Goal: Transaction & Acquisition: Purchase product/service

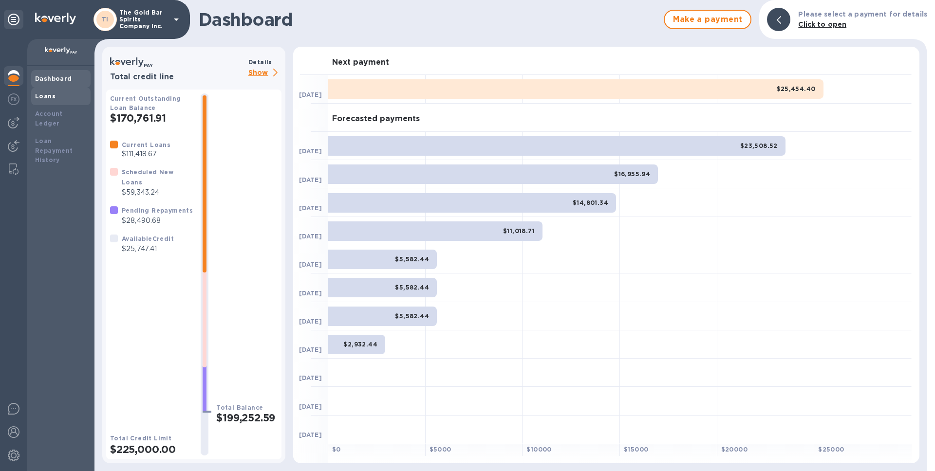
click at [53, 95] on b "Loans" at bounding box center [45, 96] width 20 height 7
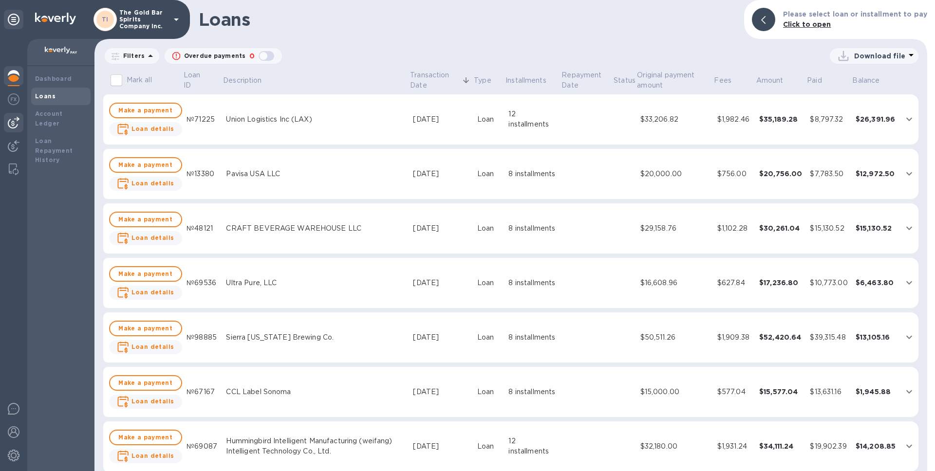
click at [13, 121] on img at bounding box center [14, 123] width 12 height 12
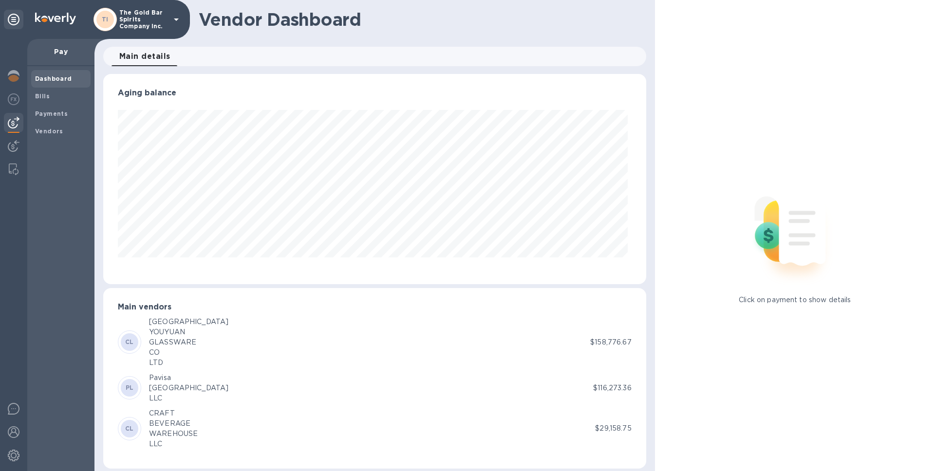
scroll to position [7, 0]
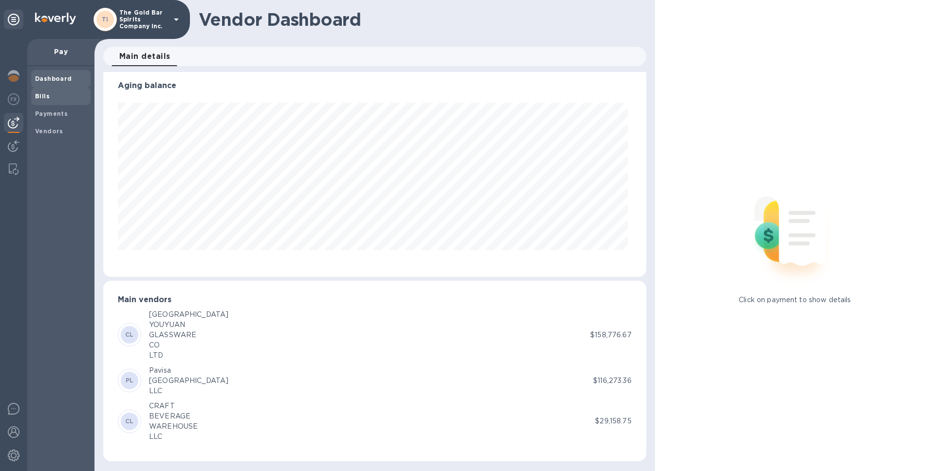
click at [54, 97] on span "Bills" at bounding box center [61, 97] width 52 height 10
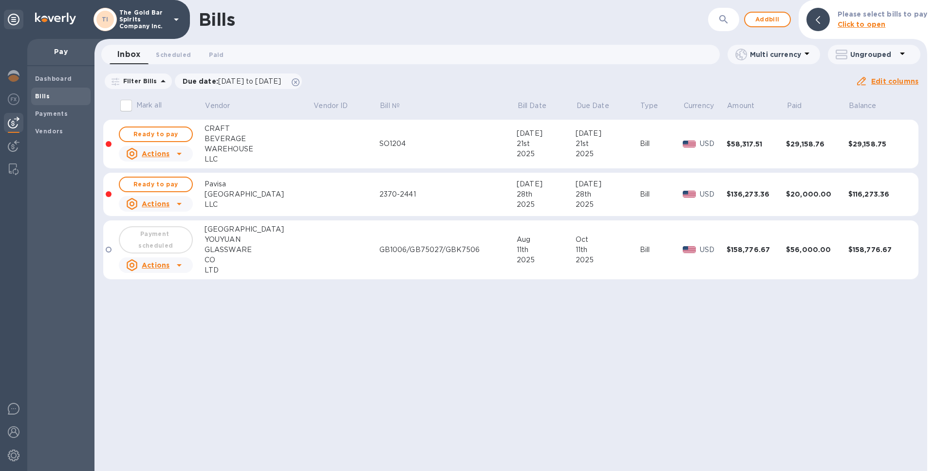
click at [324, 202] on td at bounding box center [346, 195] width 66 height 44
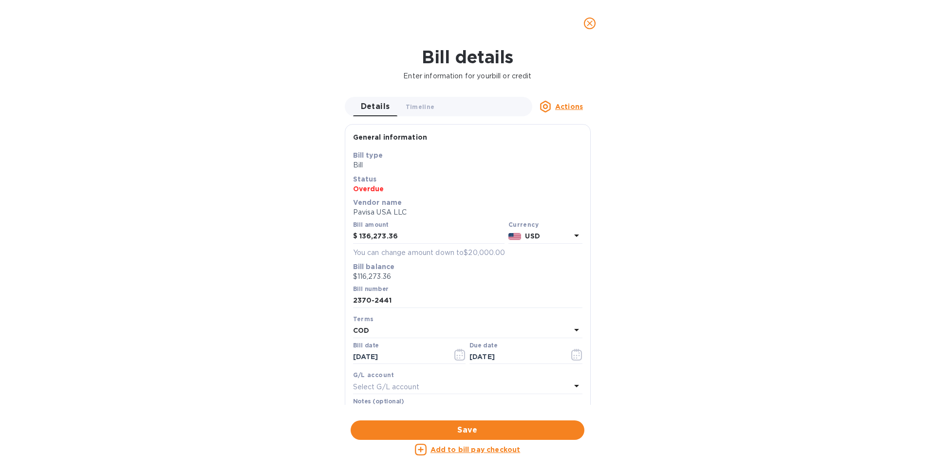
scroll to position [210, 538]
click at [589, 24] on icon "close" at bounding box center [590, 23] width 6 height 6
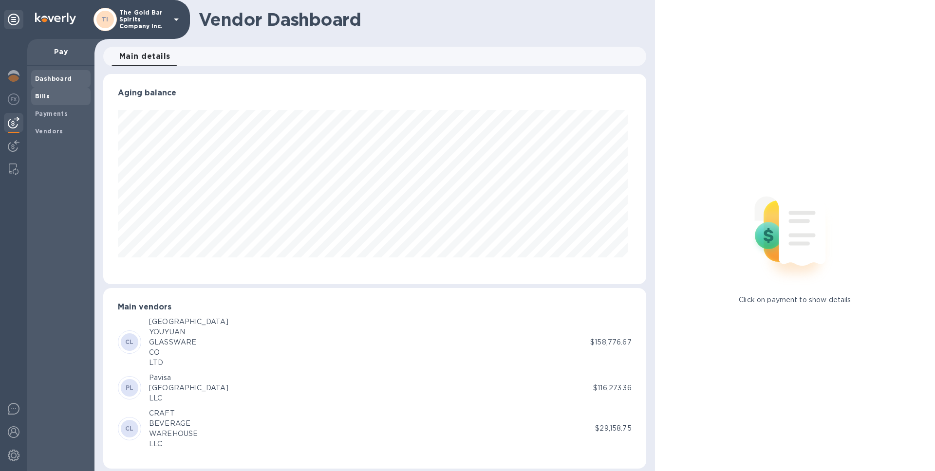
click at [54, 92] on span "Bills" at bounding box center [61, 97] width 52 height 10
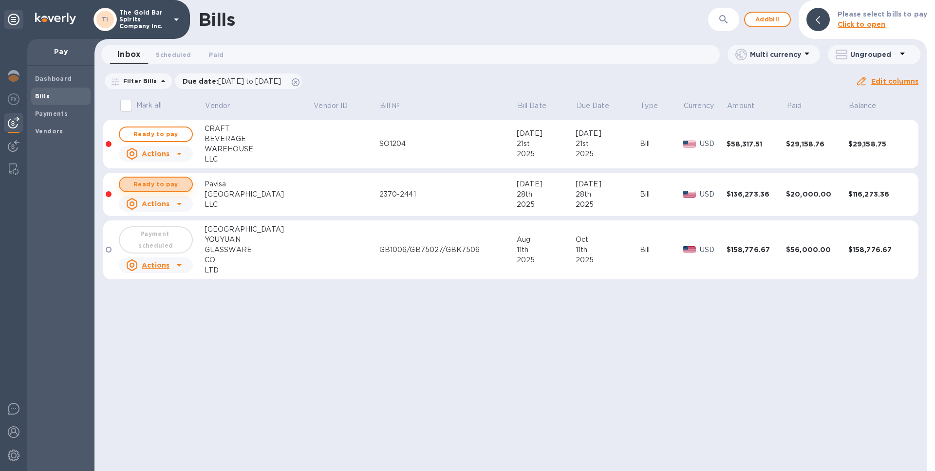
click at [161, 184] on span "Ready to pay" at bounding box center [156, 185] width 56 height 12
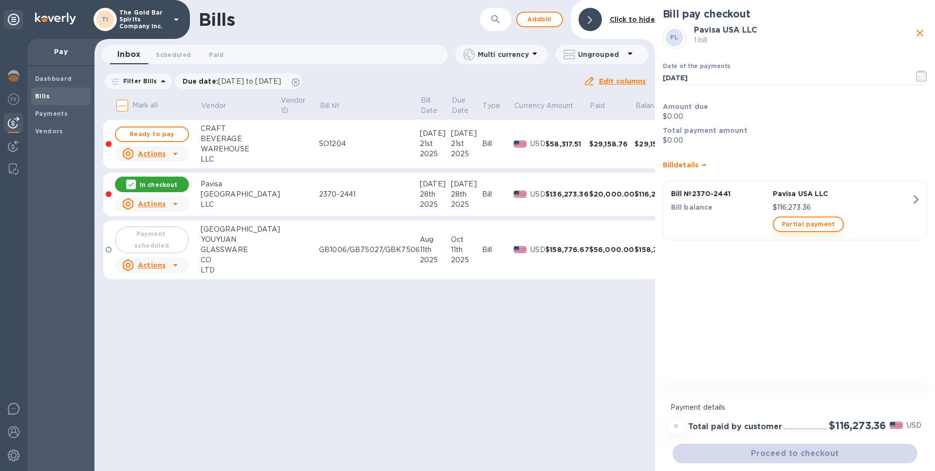
click at [808, 229] on span "Partial payment" at bounding box center [808, 225] width 54 height 12
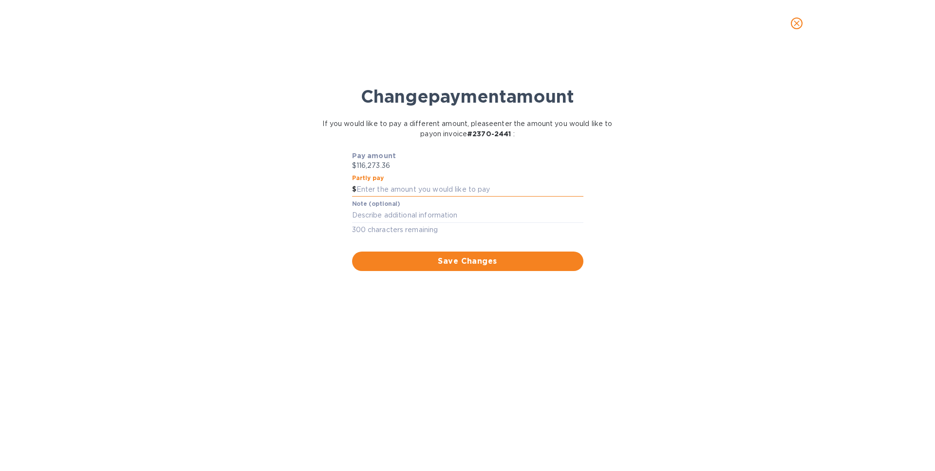
click at [373, 192] on input "text" at bounding box center [469, 190] width 227 height 15
type input "10,000"
click at [264, 224] on div "Change payment amount If you would like to pay a different amount, please enter…" at bounding box center [467, 263] width 919 height 415
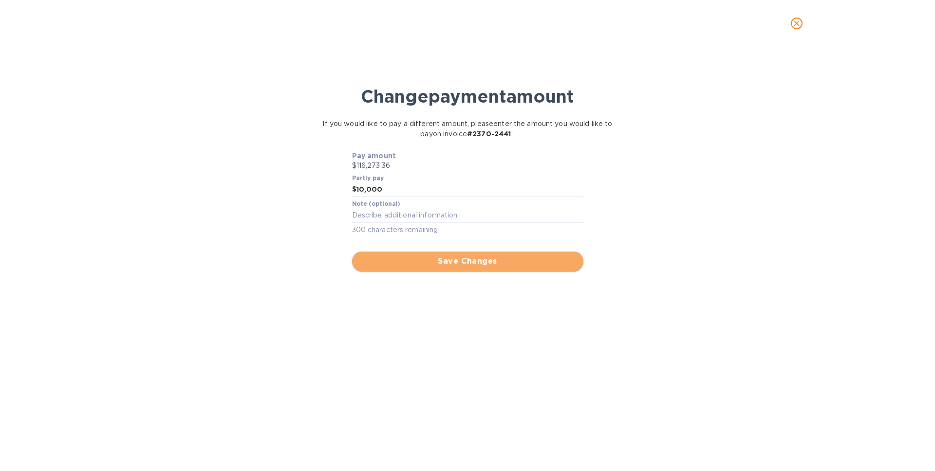
click at [470, 265] on span "Save Changes" at bounding box center [468, 262] width 216 height 12
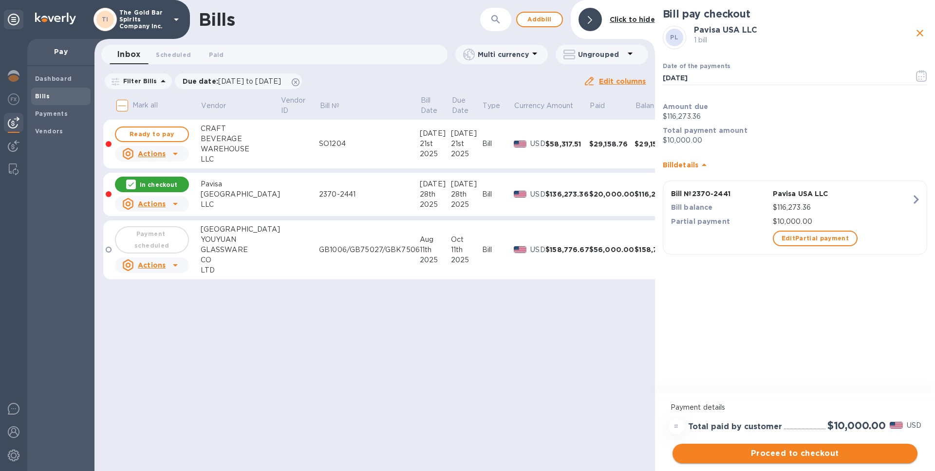
click at [762, 458] on span "Proceed to checkout" at bounding box center [794, 454] width 229 height 12
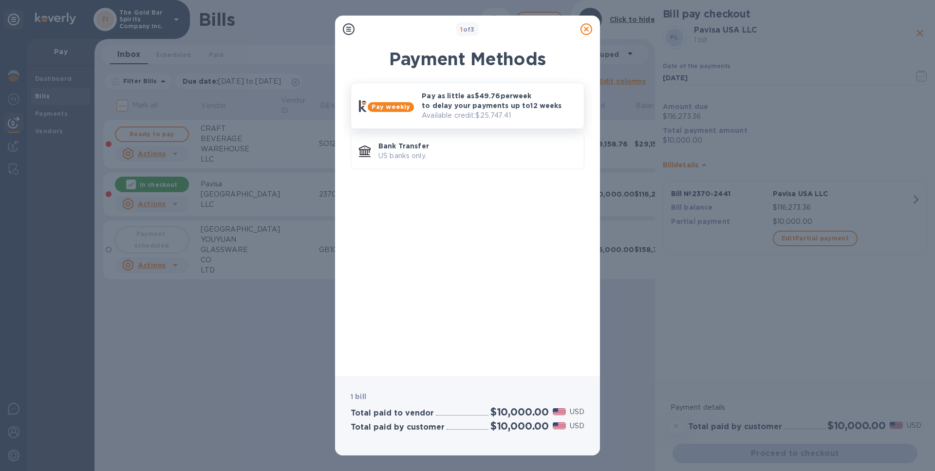
click at [461, 118] on p "Available credit: $25,747.41" at bounding box center [499, 116] width 154 height 10
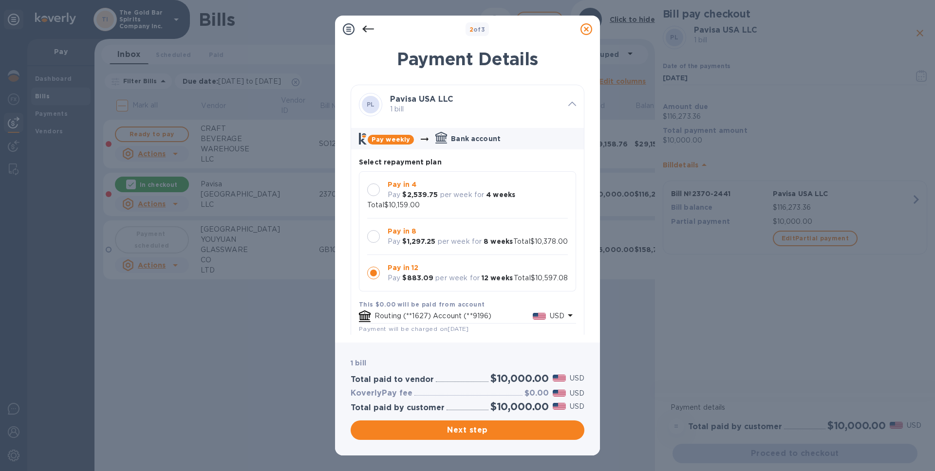
scroll to position [9, 0]
click at [478, 190] on p "per week for" at bounding box center [462, 195] width 44 height 10
click at [449, 242] on p "per week for" at bounding box center [460, 242] width 44 height 10
click at [428, 273] on p "Pay in 12" at bounding box center [450, 268] width 125 height 10
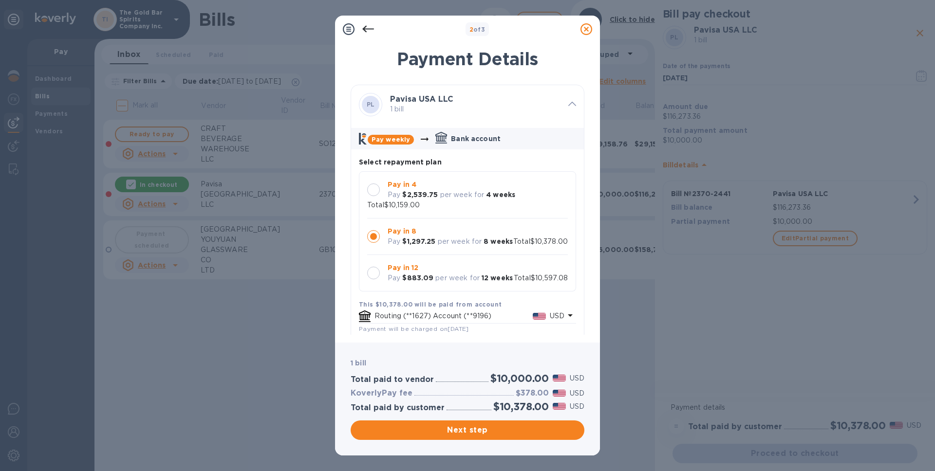
scroll to position [9, 0]
click at [451, 191] on div "Pay in 4 Pay $2,539.75 per week for 4 weeks" at bounding box center [451, 190] width 135 height 28
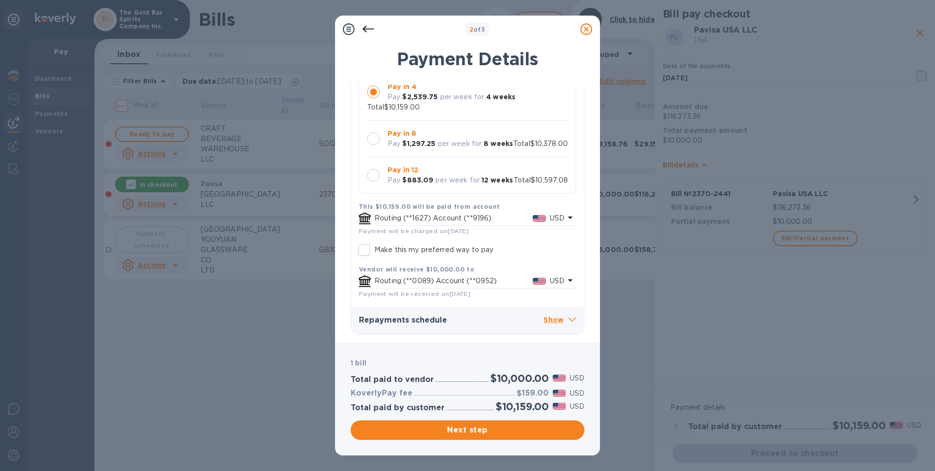
click at [568, 323] on span at bounding box center [572, 320] width 8 height 10
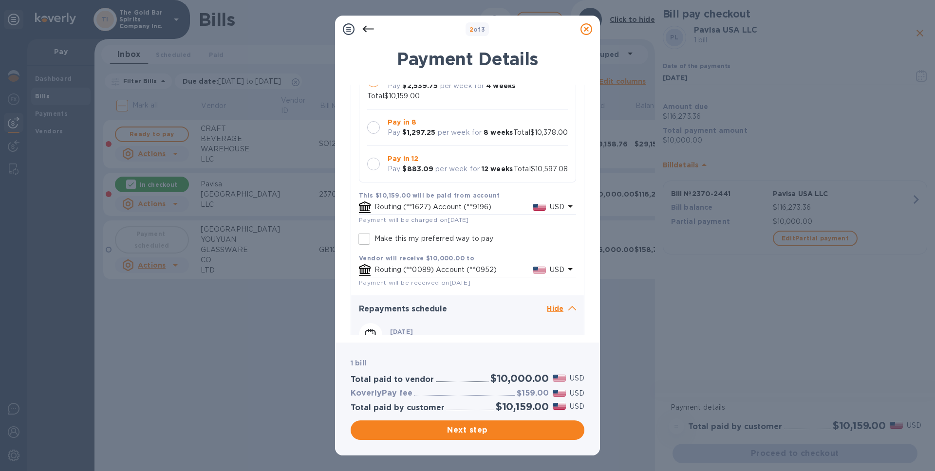
click at [568, 311] on icon at bounding box center [572, 308] width 8 height 4
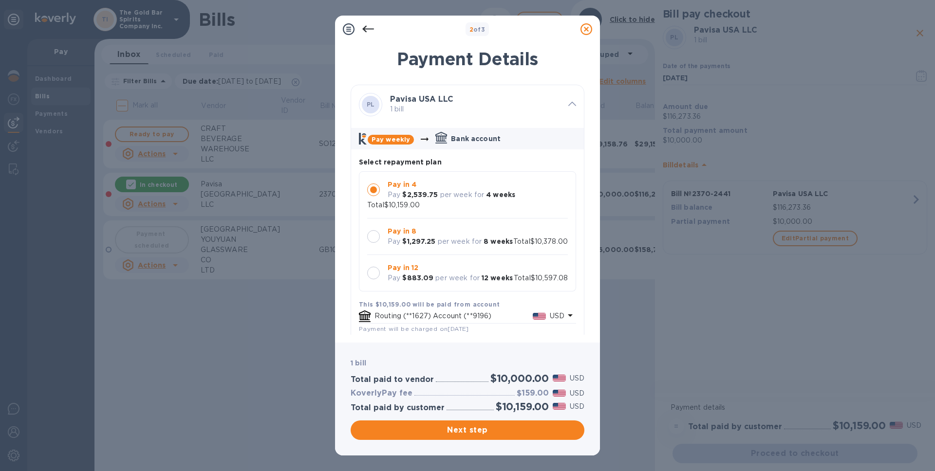
scroll to position [0, 0]
click at [441, 226] on p "Pay in 8" at bounding box center [450, 231] width 125 height 10
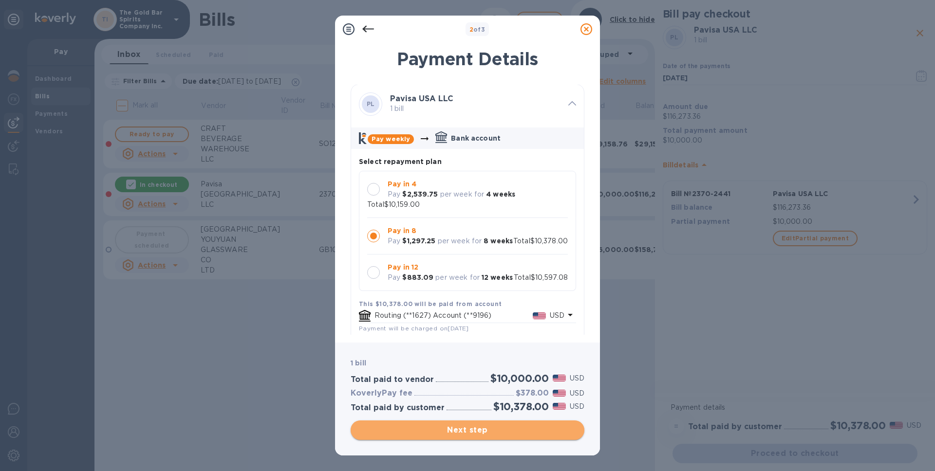
click at [477, 432] on span "Next step" at bounding box center [467, 431] width 218 height 12
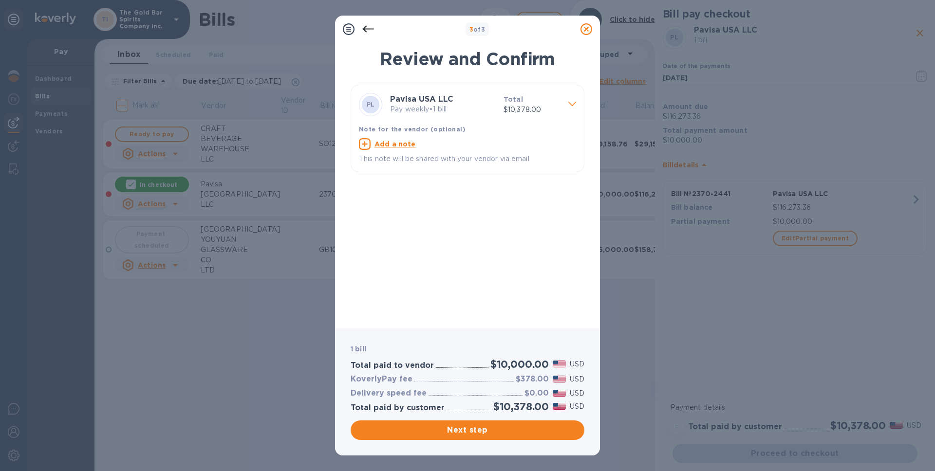
click at [586, 33] on icon at bounding box center [586, 29] width 12 height 12
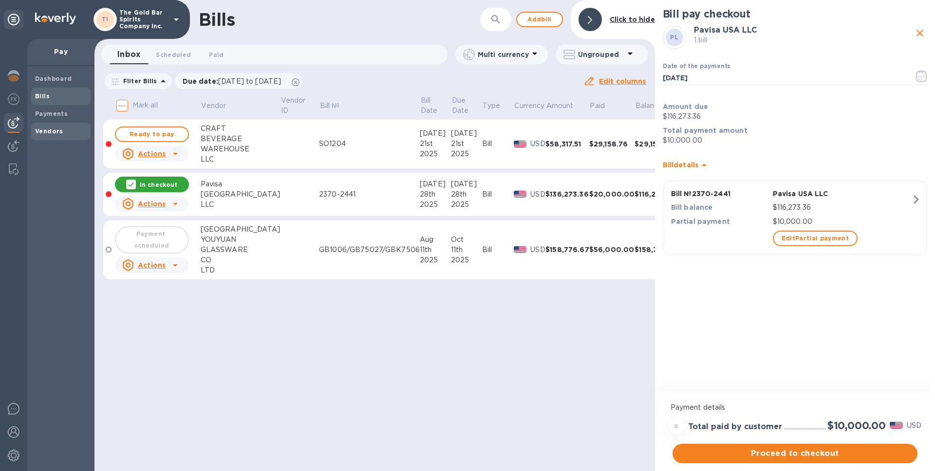
drag, startPoint x: 51, startPoint y: 125, endPoint x: 56, endPoint y: 128, distance: 6.5
click at [51, 125] on div "Vendors" at bounding box center [60, 132] width 59 height 18
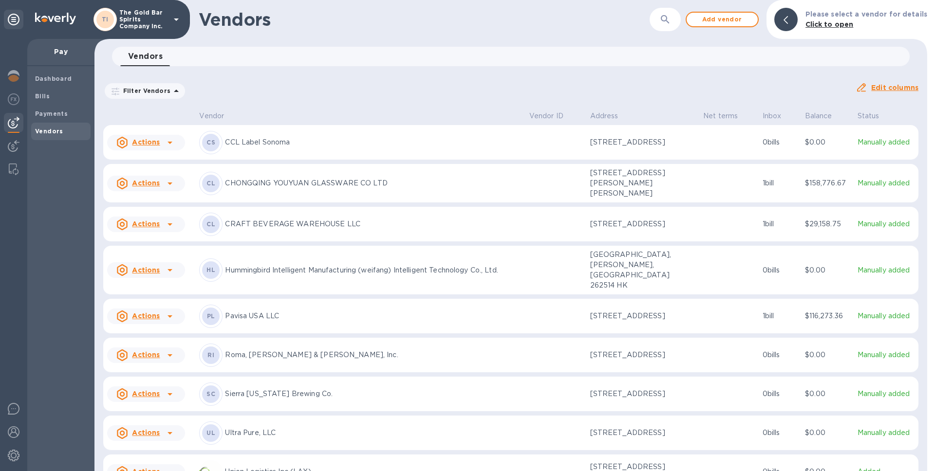
scroll to position [8, 0]
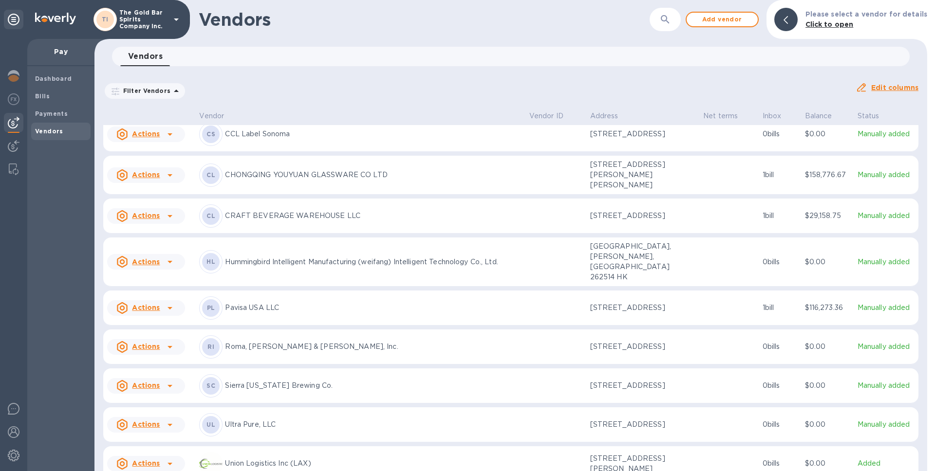
click at [448, 303] on p "Pavisa USA LLC" at bounding box center [373, 308] width 296 height 10
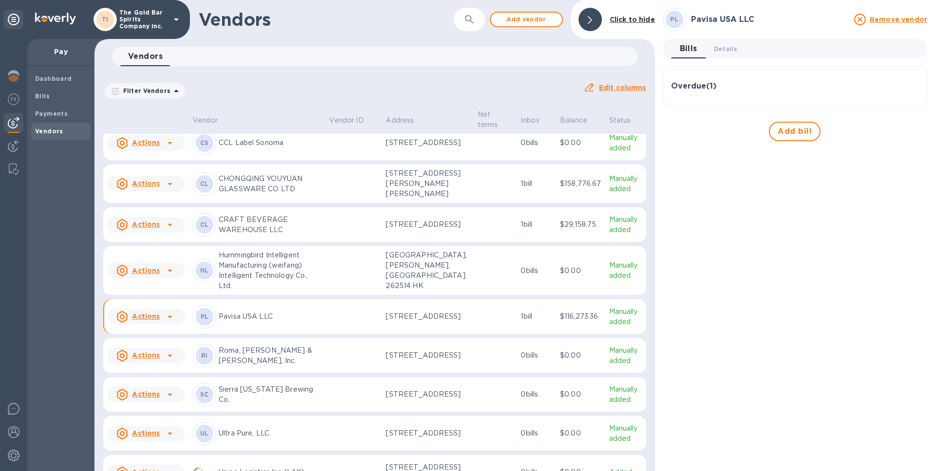
drag, startPoint x: 718, startPoint y: 53, endPoint x: 721, endPoint y: 64, distance: 11.0
click at [718, 53] on span "Details 0" at bounding box center [725, 49] width 23 height 10
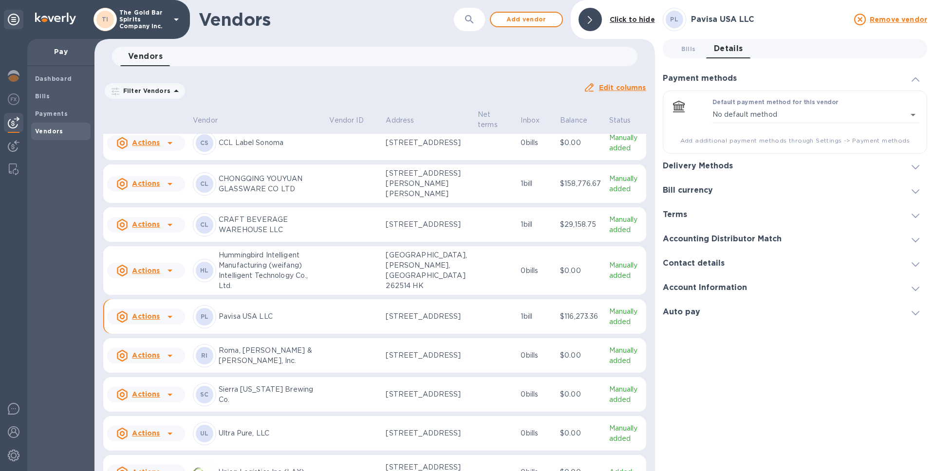
click at [752, 255] on div "Contact details" at bounding box center [795, 263] width 264 height 24
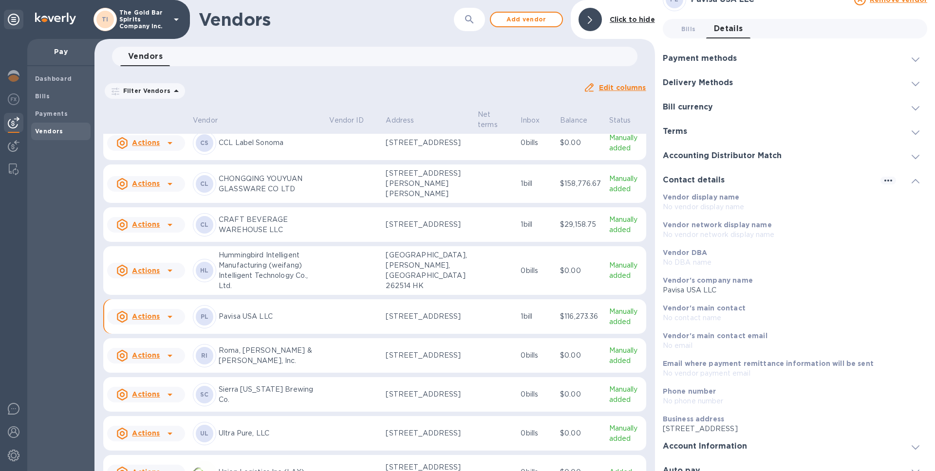
scroll to position [32, 0]
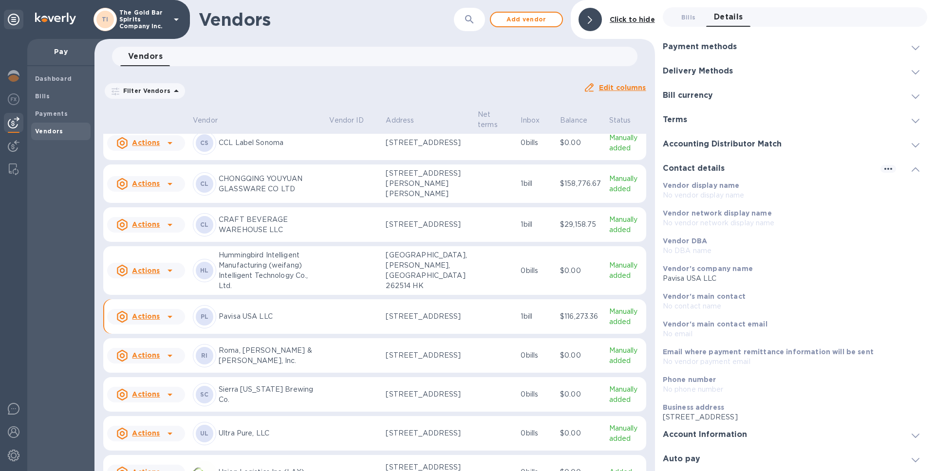
click at [726, 430] on h3 "Account Information" at bounding box center [705, 434] width 84 height 9
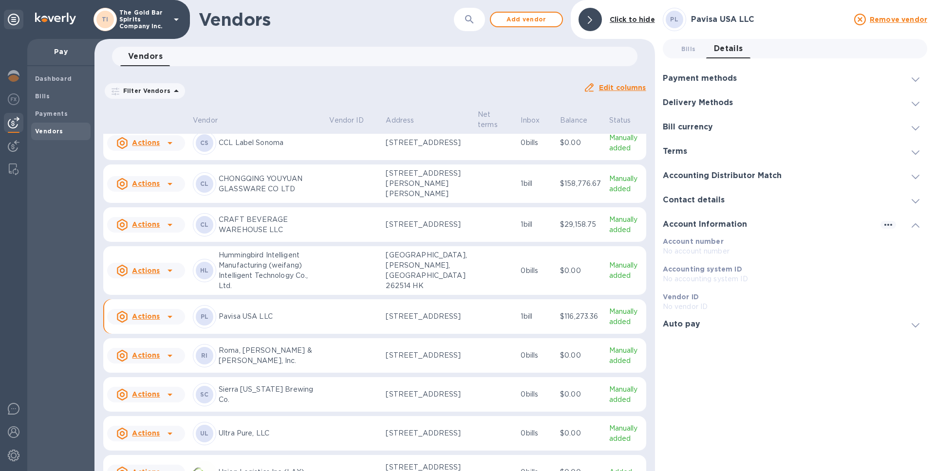
click at [729, 102] on h3 "Delivery Methods" at bounding box center [698, 102] width 70 height 9
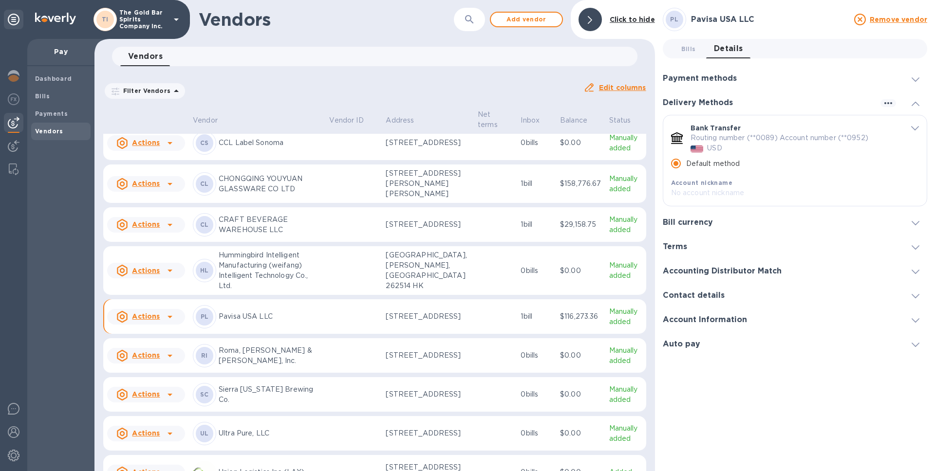
click at [731, 85] on div "Payment methods" at bounding box center [795, 78] width 264 height 24
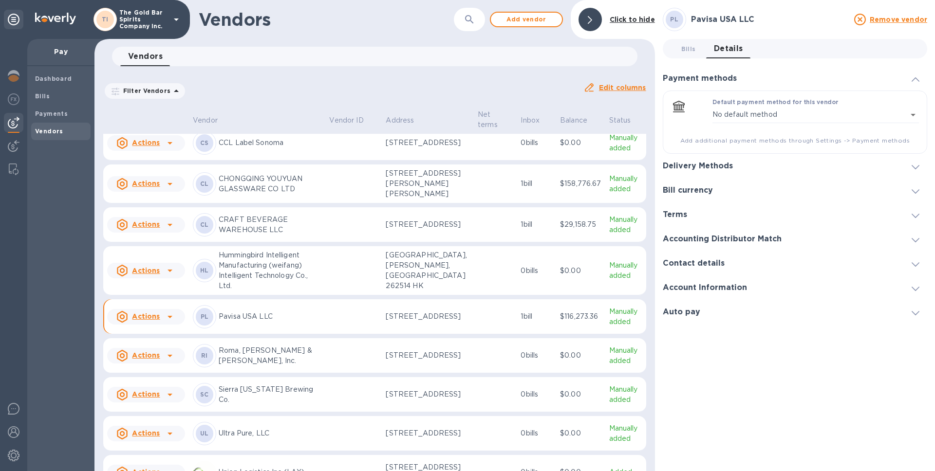
click at [744, 194] on div "Bill currency" at bounding box center [795, 190] width 264 height 24
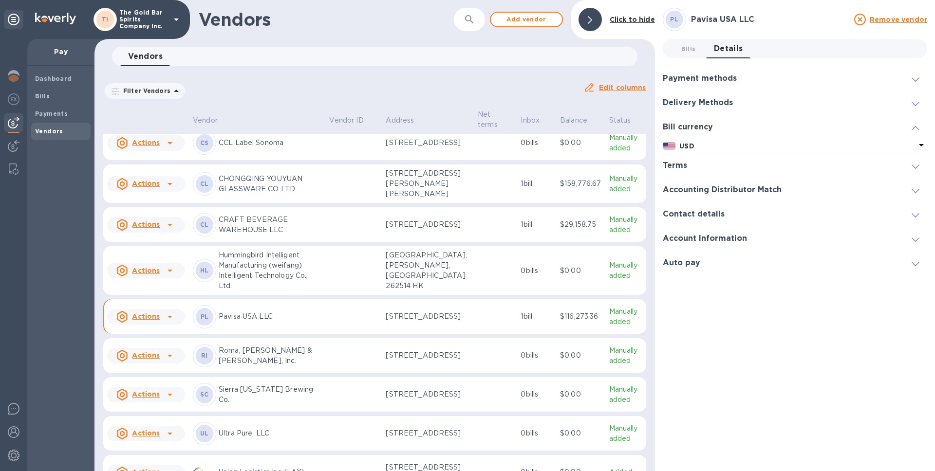
click at [702, 170] on div "Terms" at bounding box center [795, 165] width 264 height 24
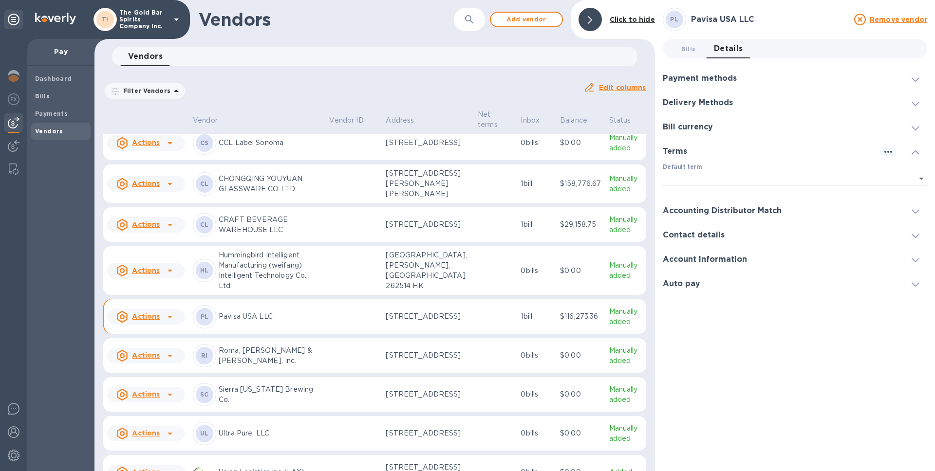
click at [730, 204] on div "Accounting Distributor Match" at bounding box center [795, 211] width 264 height 24
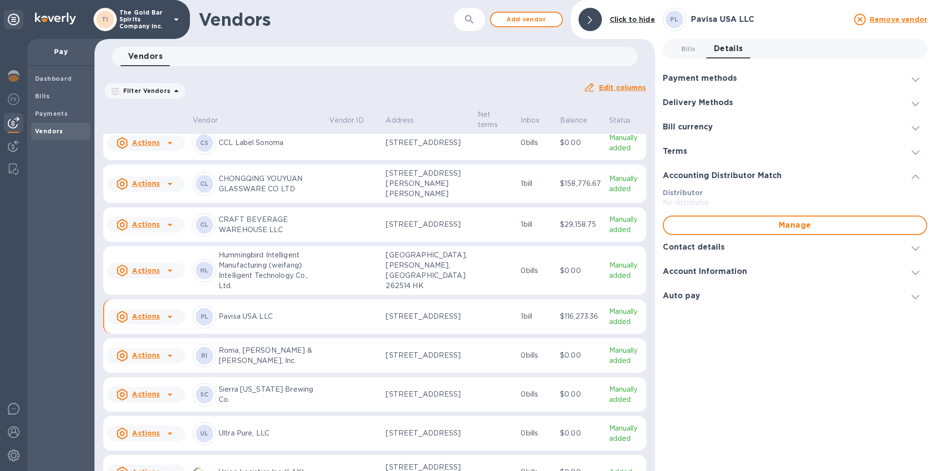
click at [707, 245] on h3 "Contact details" at bounding box center [694, 247] width 62 height 9
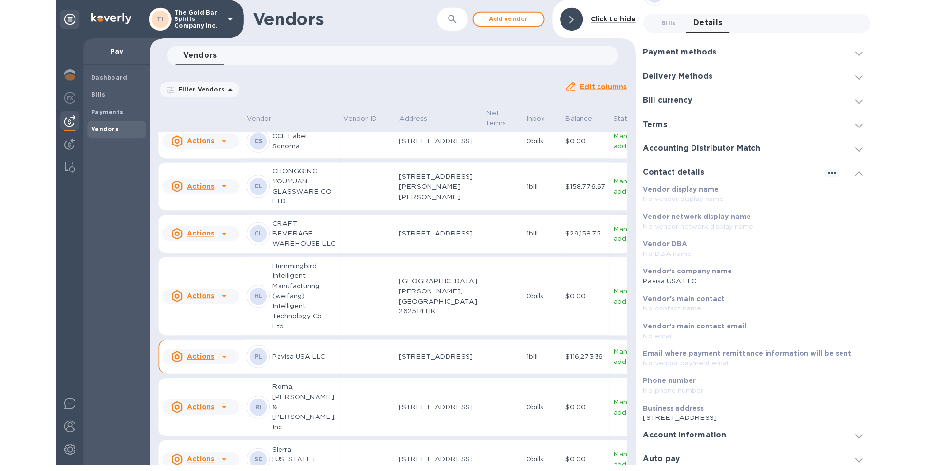
scroll to position [8, 0]
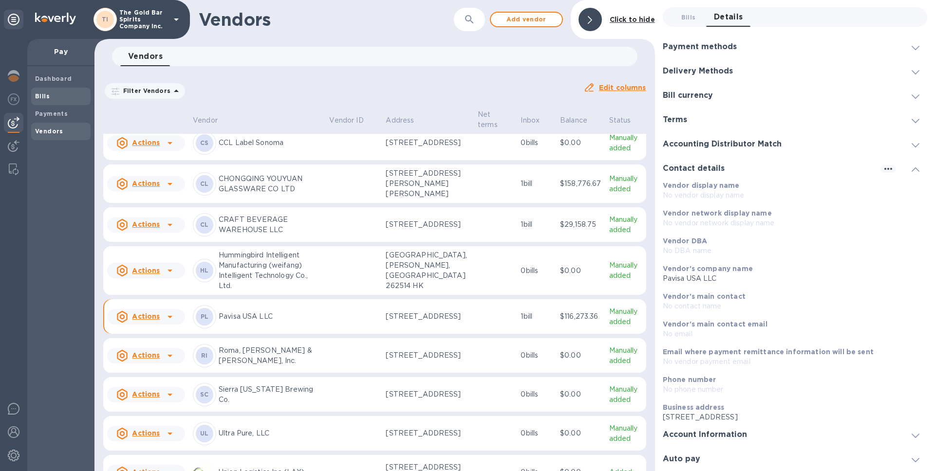
click at [53, 92] on span "Bills" at bounding box center [61, 97] width 52 height 10
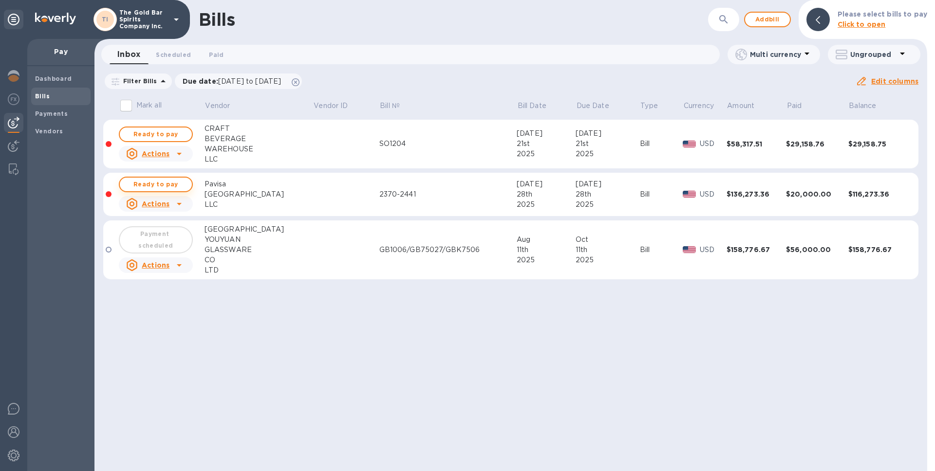
click at [159, 188] on span "Ready to pay" at bounding box center [156, 185] width 56 height 12
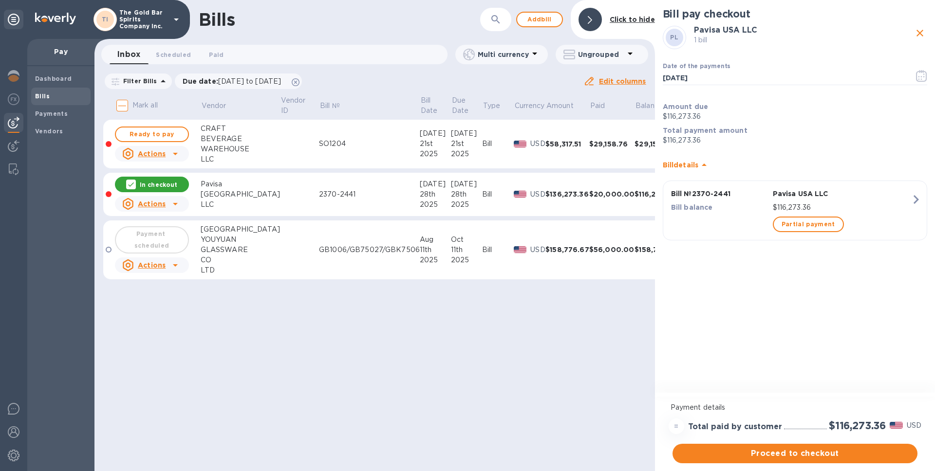
click at [805, 234] on div "Partial payment" at bounding box center [842, 224] width 142 height 19
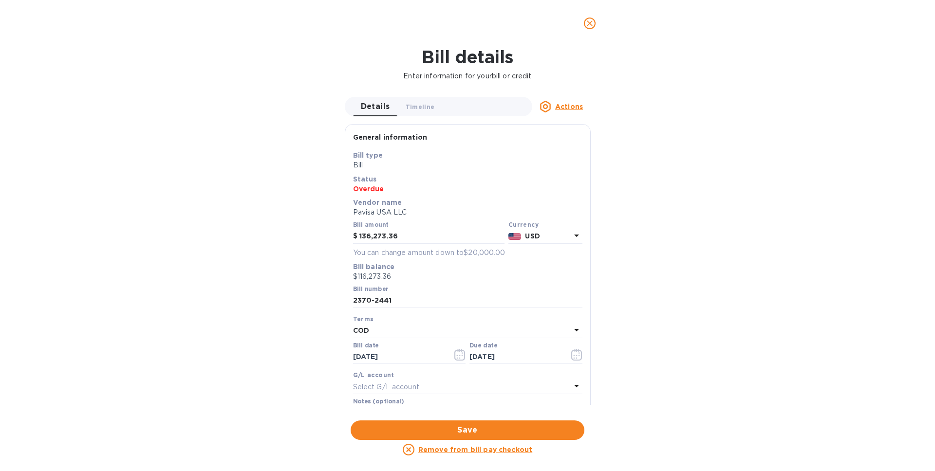
click at [587, 19] on icon "close" at bounding box center [590, 24] width 10 height 10
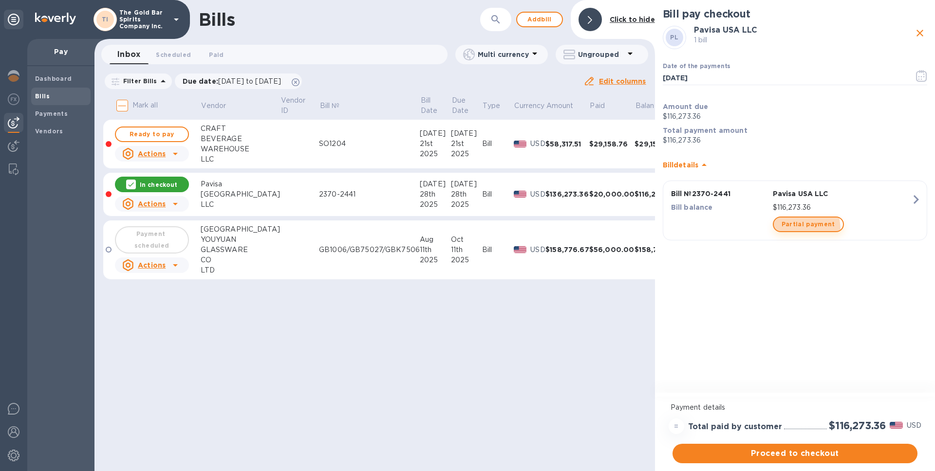
click at [789, 230] on span "Partial payment" at bounding box center [808, 225] width 54 height 12
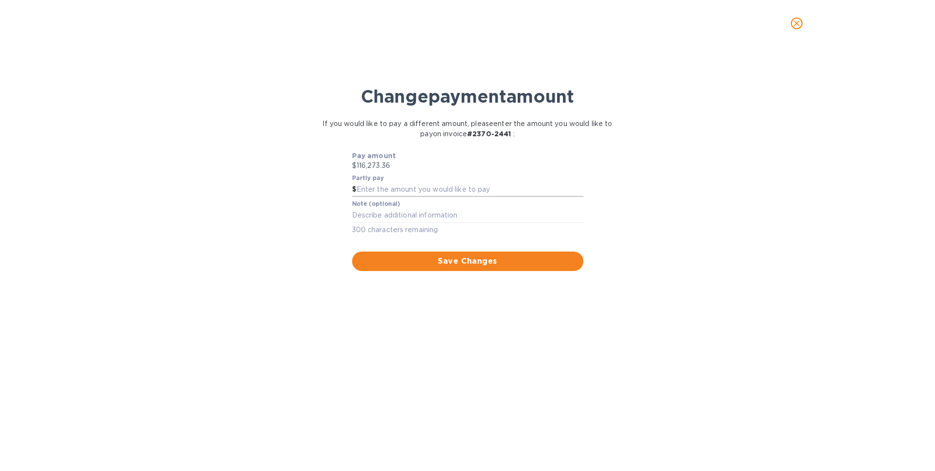
click at [378, 188] on input "text" at bounding box center [469, 190] width 227 height 15
type input "10,000"
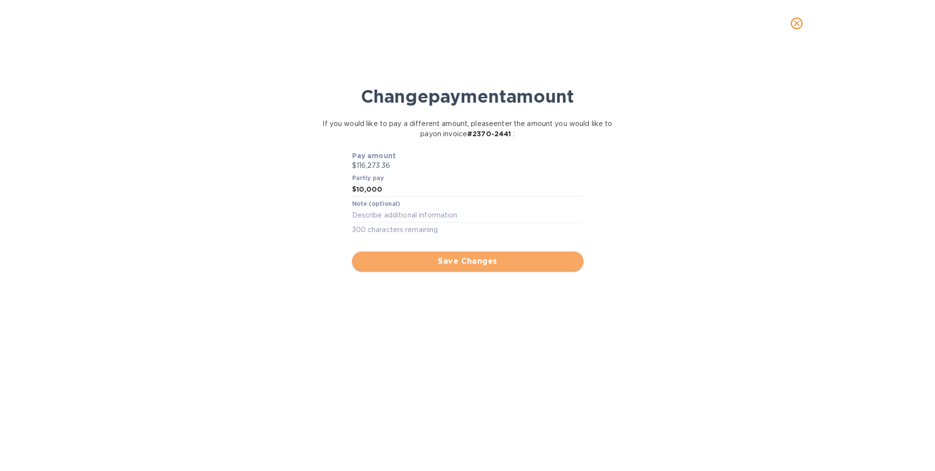
click at [466, 261] on span "Save Changes" at bounding box center [468, 262] width 216 height 12
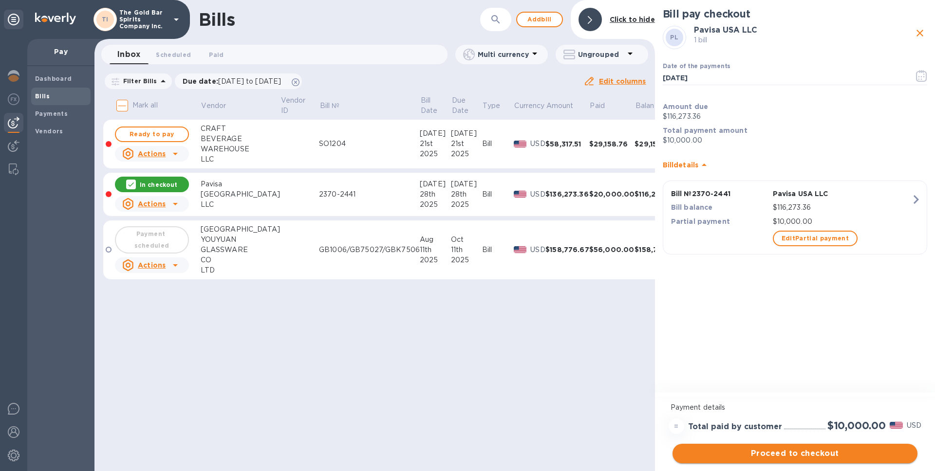
click at [799, 450] on span "Proceed to checkout" at bounding box center [794, 454] width 229 height 12
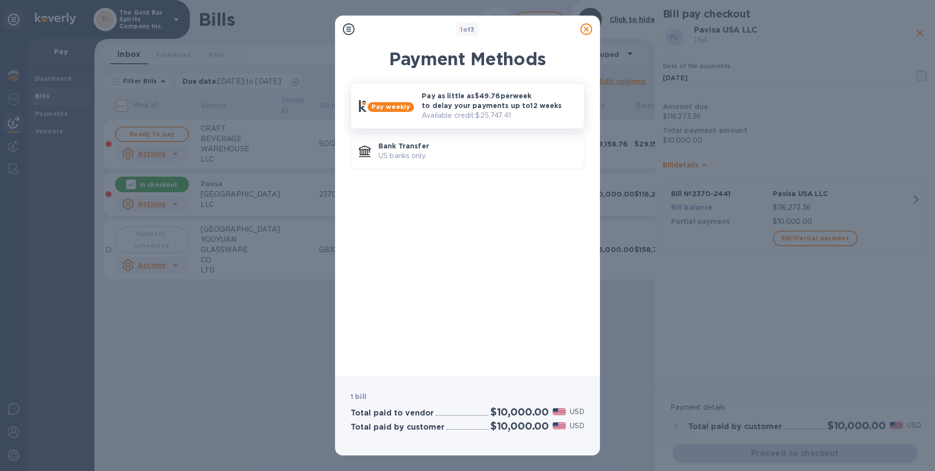
click at [407, 95] on div "Pay weekly Pay as little as $49.76 per week to delay your payments up to 12 wee…" at bounding box center [467, 105] width 225 height 37
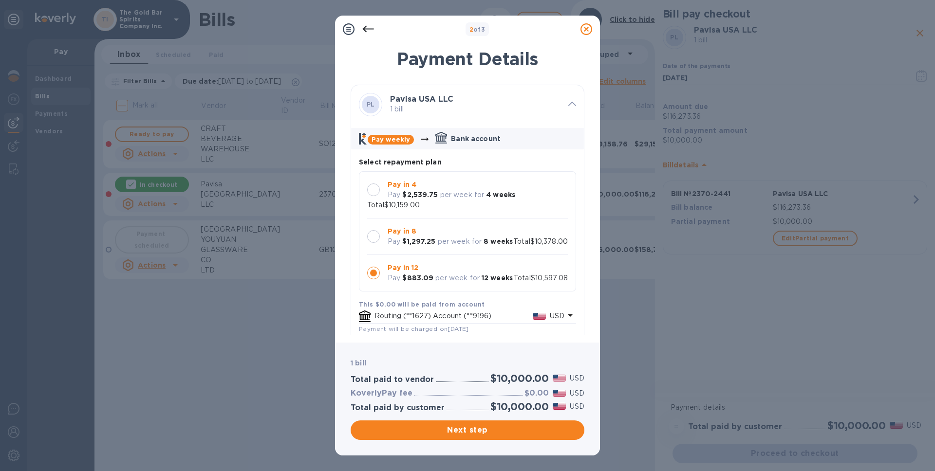
scroll to position [9, 0]
click at [373, 230] on div at bounding box center [373, 236] width 13 height 13
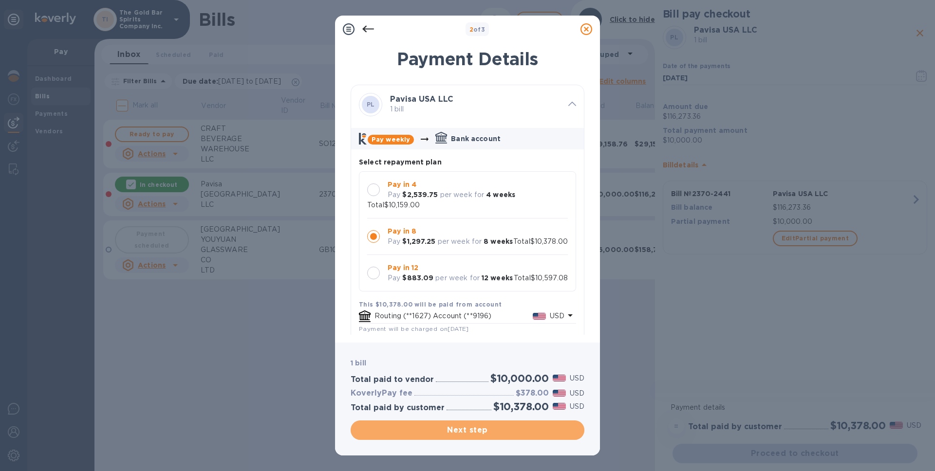
drag, startPoint x: 448, startPoint y: 429, endPoint x: 485, endPoint y: 423, distance: 37.9
click at [448, 429] on span "Next step" at bounding box center [467, 431] width 218 height 12
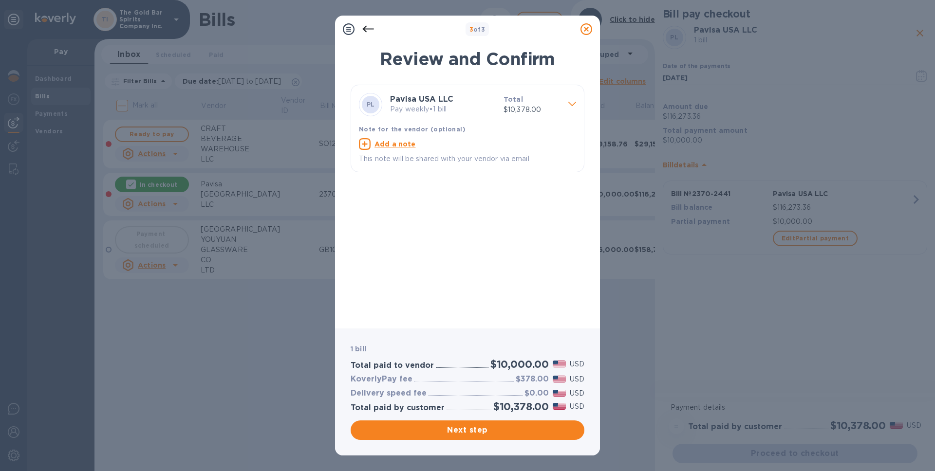
drag, startPoint x: 465, startPoint y: 427, endPoint x: 470, endPoint y: 433, distance: 7.9
click at [465, 426] on span "Next step" at bounding box center [467, 431] width 218 height 12
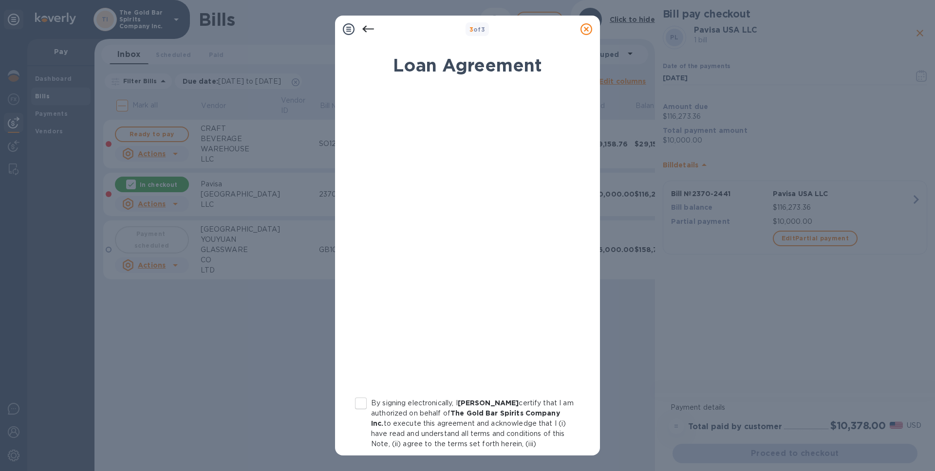
scroll to position [83, 0]
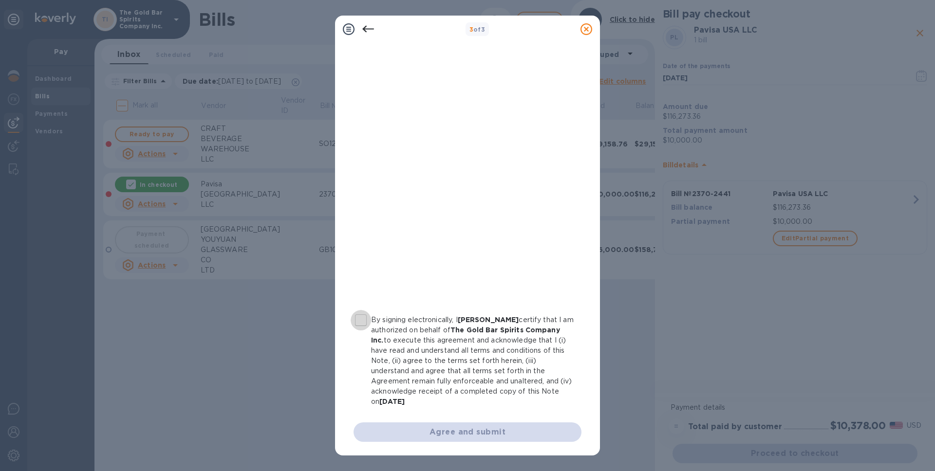
click at [359, 319] on input "By signing electronically, I [PERSON_NAME] certify that I am authorized on beha…" at bounding box center [361, 320] width 20 height 20
checkbox input "true"
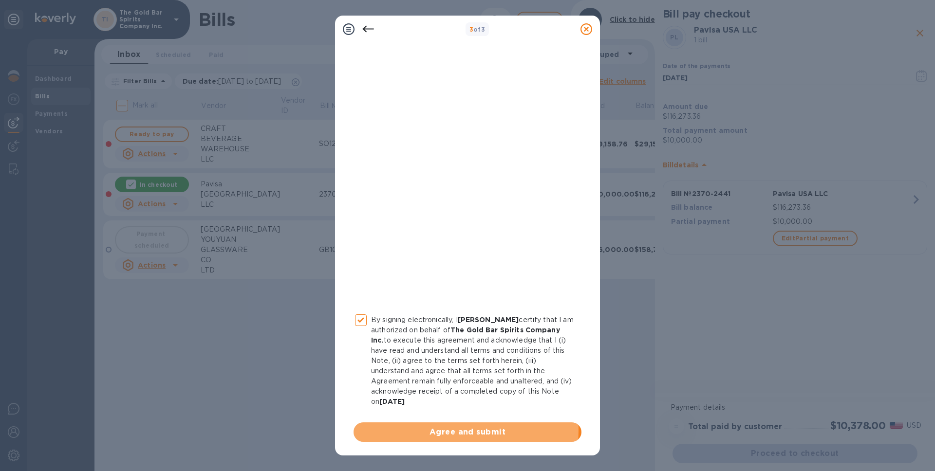
click at [445, 430] on span "Agree and submit" at bounding box center [467, 432] width 212 height 12
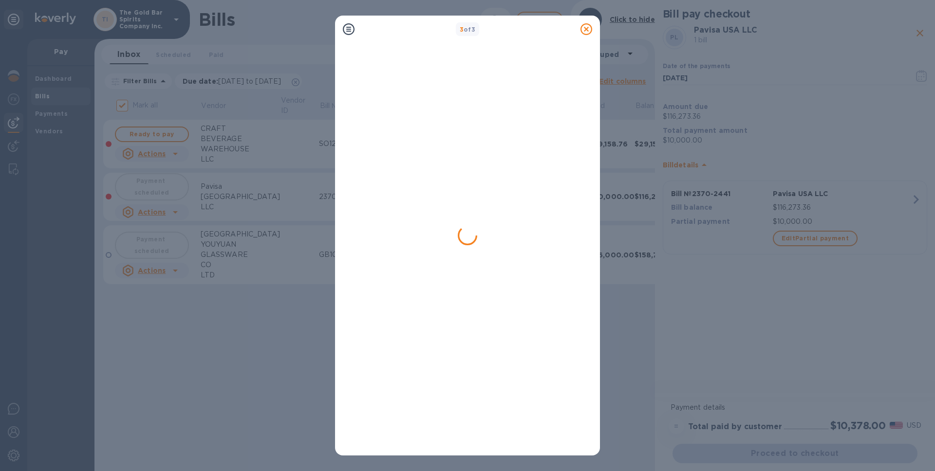
checkbox input "false"
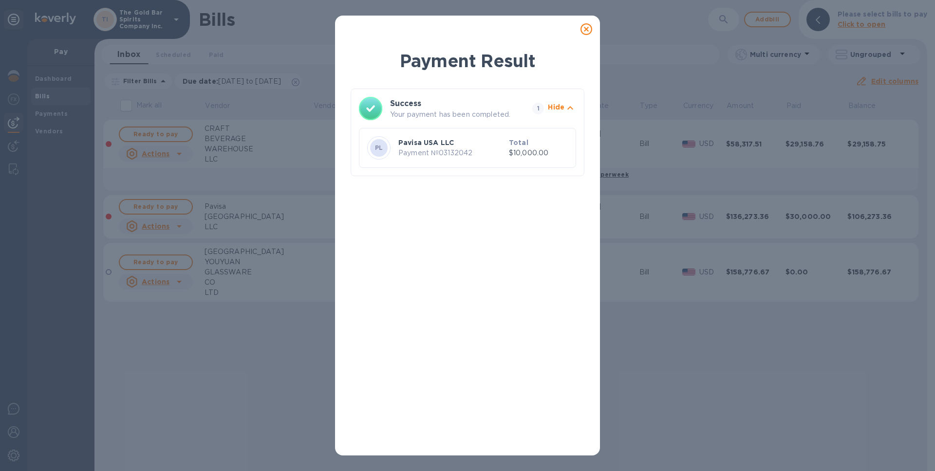
click at [579, 30] on div at bounding box center [585, 28] width 19 height 19
click at [583, 28] on icon at bounding box center [586, 29] width 12 height 12
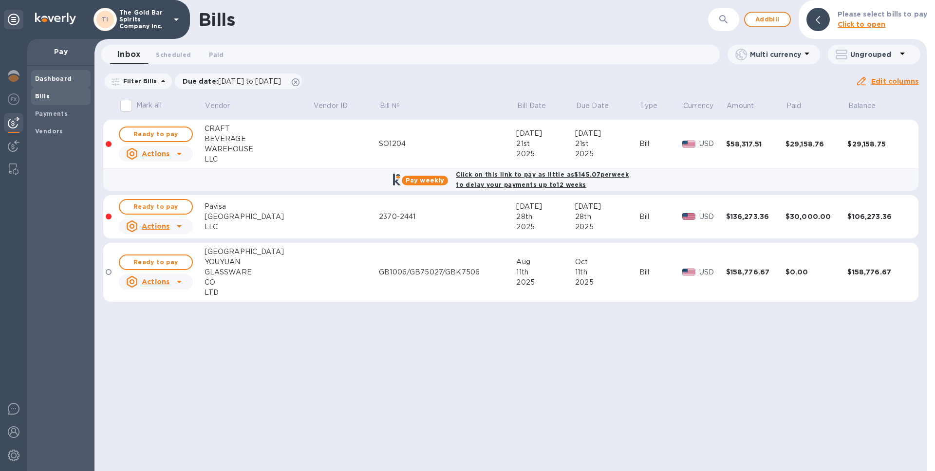
click at [71, 79] on span "Dashboard" at bounding box center [61, 79] width 52 height 10
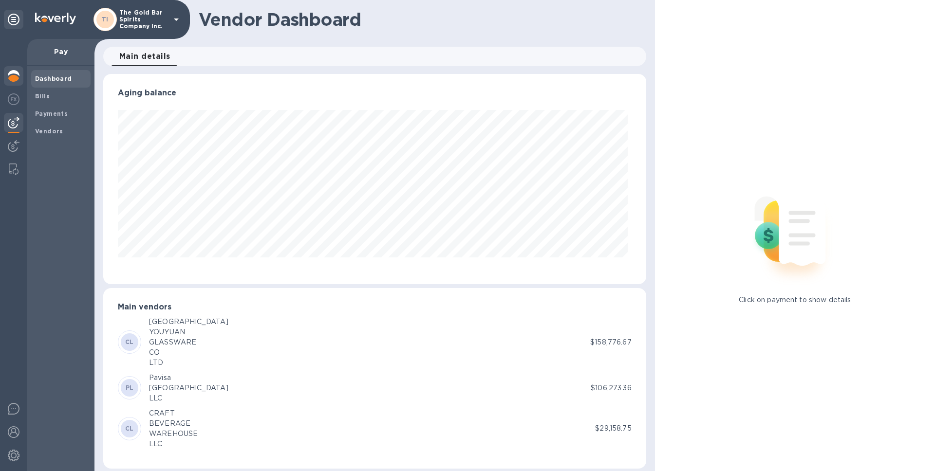
scroll to position [210, 538]
click at [8, 74] on img at bounding box center [14, 76] width 12 height 12
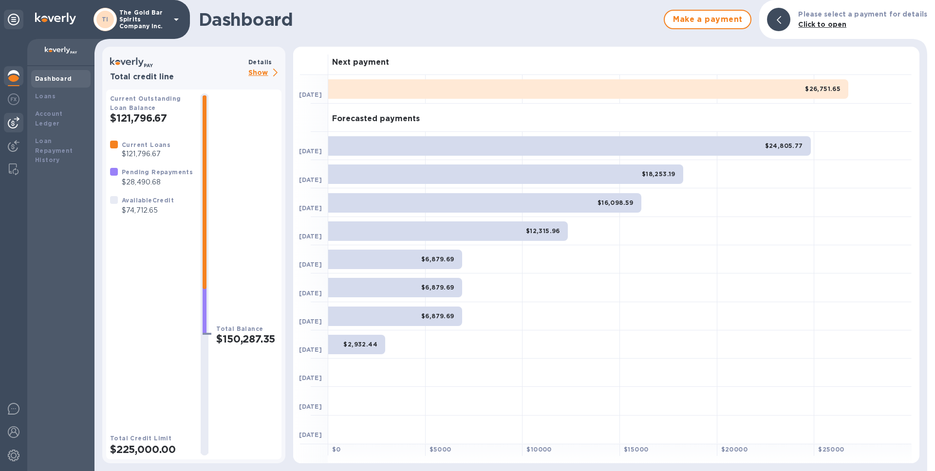
click at [11, 116] on div at bounding box center [13, 122] width 19 height 19
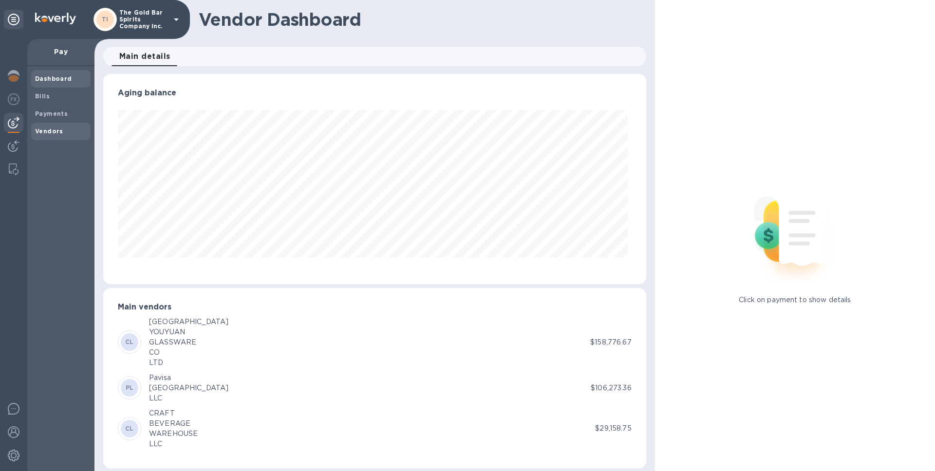
scroll to position [210, 538]
click at [43, 99] on b "Bills" at bounding box center [42, 96] width 15 height 7
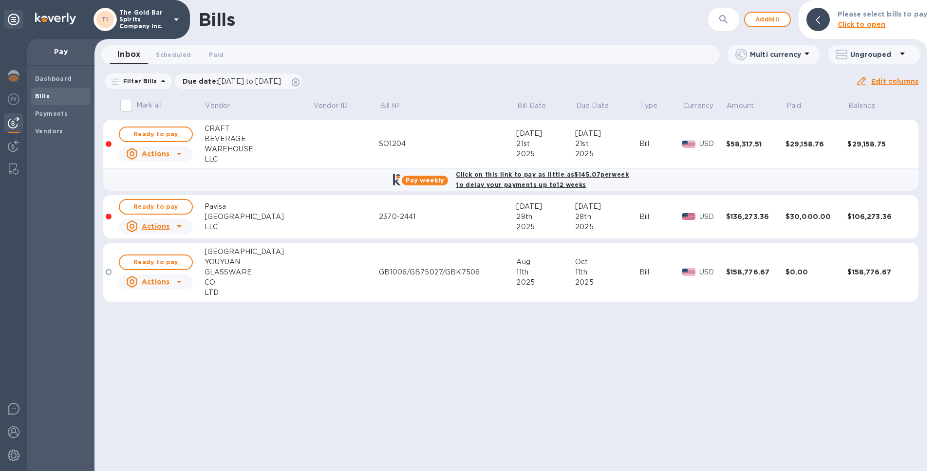
click at [516, 260] on div "Aug" at bounding box center [545, 262] width 59 height 10
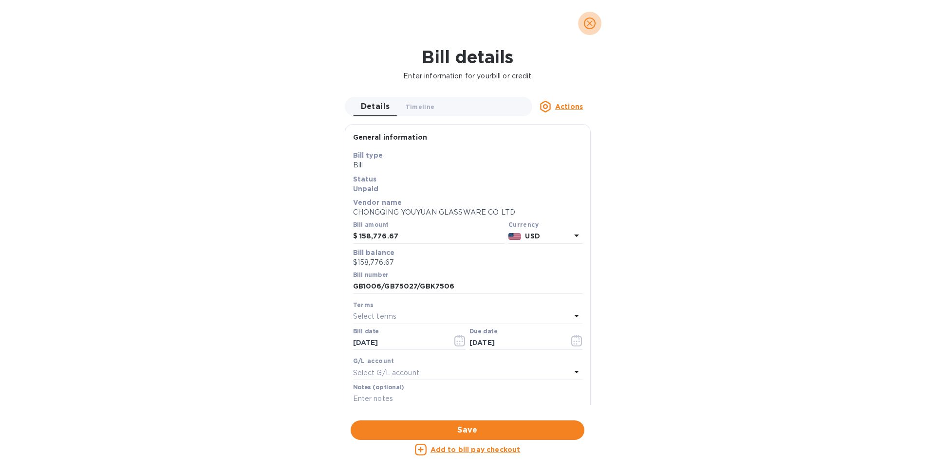
click at [590, 24] on icon "close" at bounding box center [590, 23] width 6 height 6
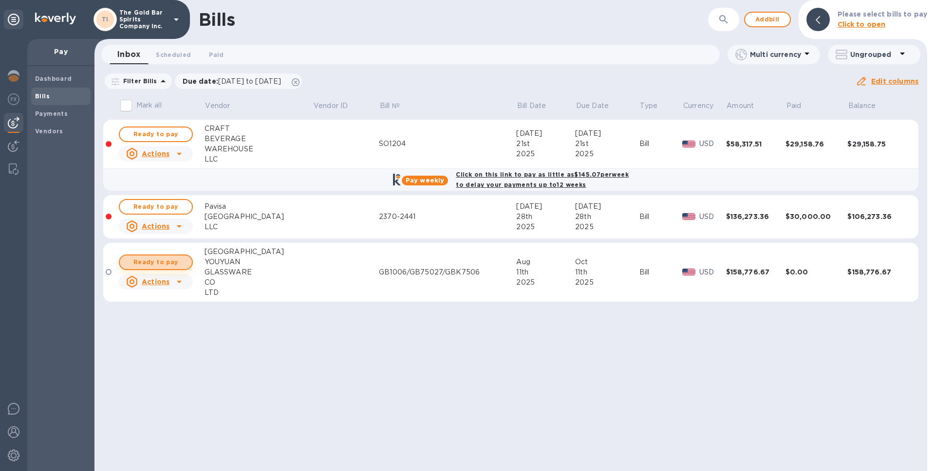
click at [179, 259] on span "Ready to pay" at bounding box center [156, 263] width 56 height 12
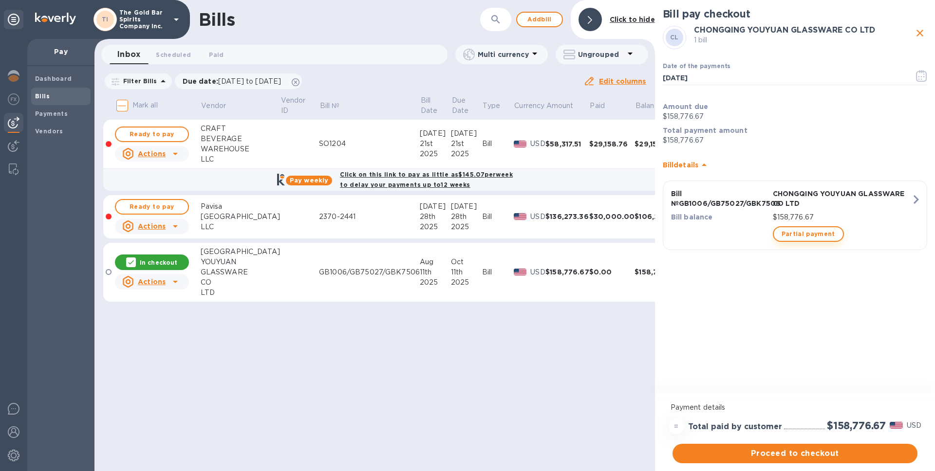
click at [805, 235] on span "Partial payment" at bounding box center [808, 234] width 54 height 12
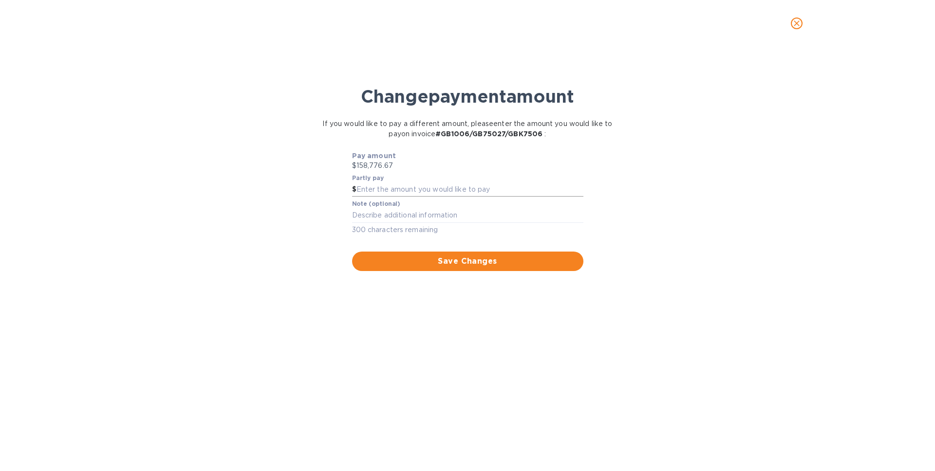
click at [397, 188] on input "text" at bounding box center [469, 190] width 227 height 15
type input "56,000"
drag, startPoint x: 671, startPoint y: 235, endPoint x: 660, endPoint y: 240, distance: 12.0
click at [671, 235] on div "Change payment amount If you would like to pay a different amount, please enter…" at bounding box center [467, 263] width 919 height 415
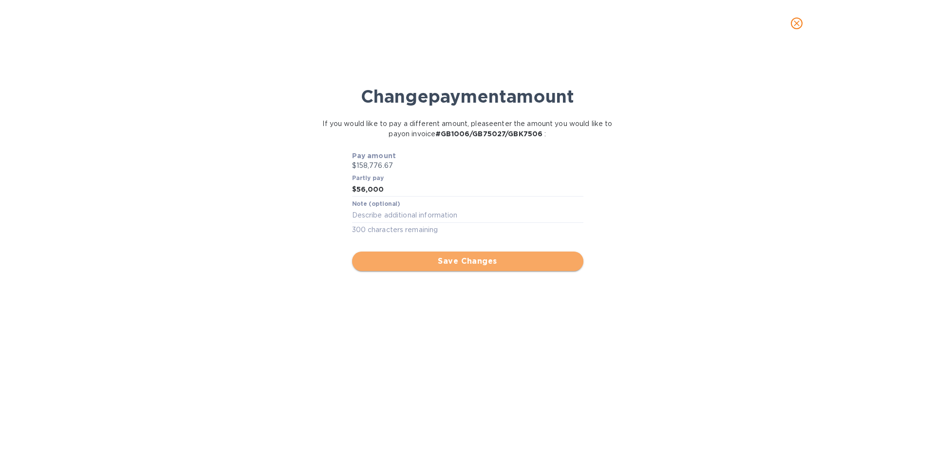
click at [457, 263] on span "Save Changes" at bounding box center [468, 262] width 216 height 12
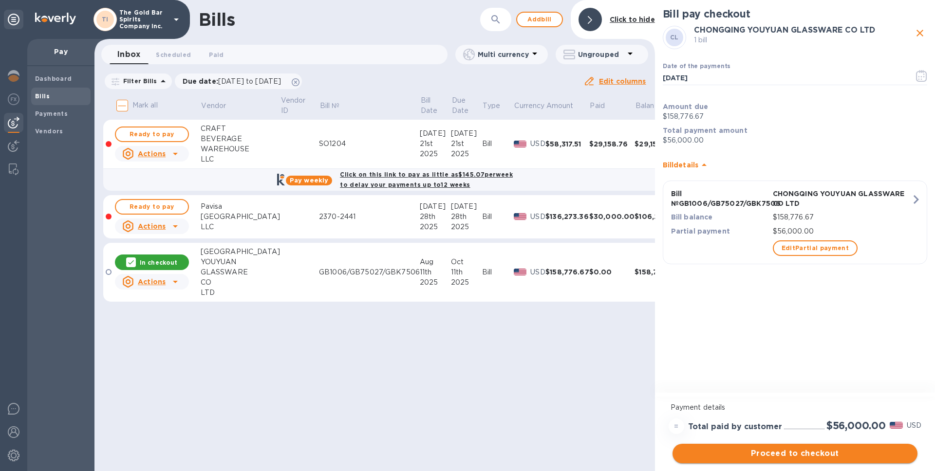
click at [803, 453] on span "Proceed to checkout" at bounding box center [794, 454] width 229 height 12
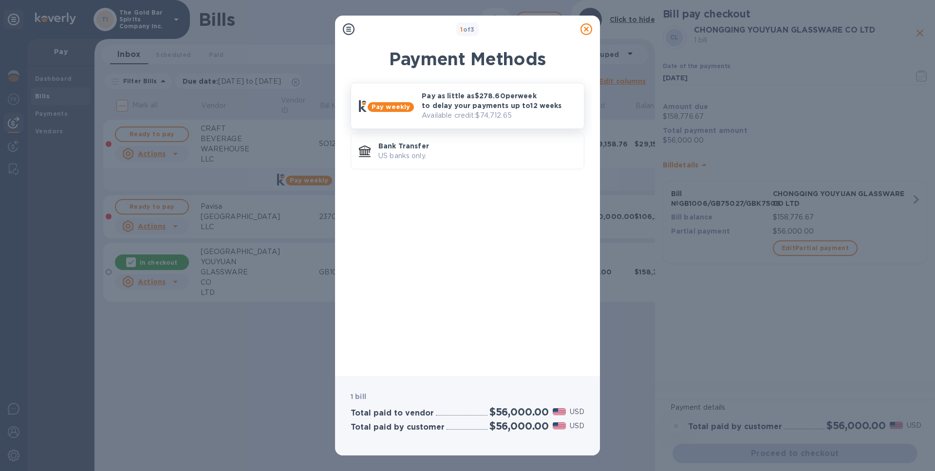
click at [453, 112] on p "Available credit: $74,712.65" at bounding box center [499, 116] width 154 height 10
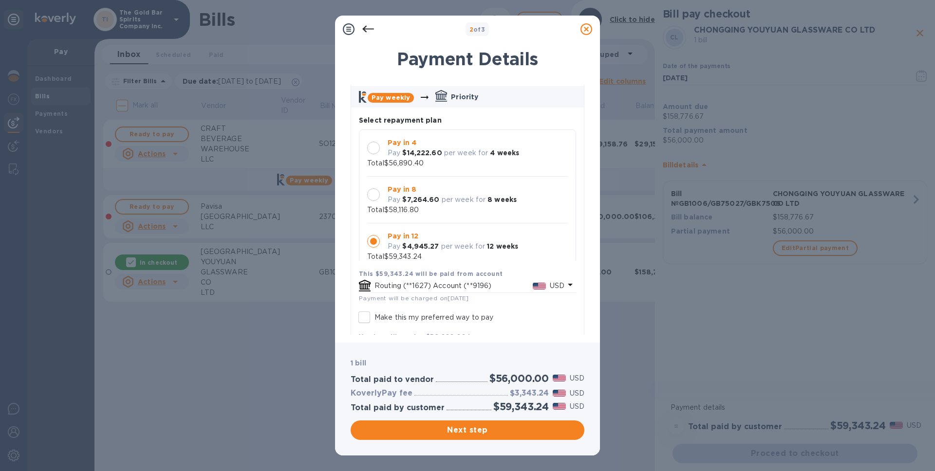
click at [375, 196] on div at bounding box center [373, 194] width 13 height 13
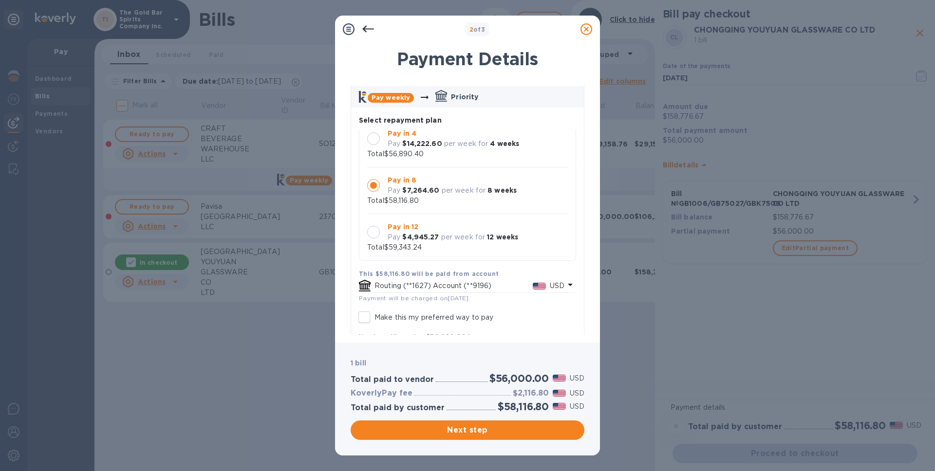
click at [370, 234] on div at bounding box center [373, 232] width 13 height 13
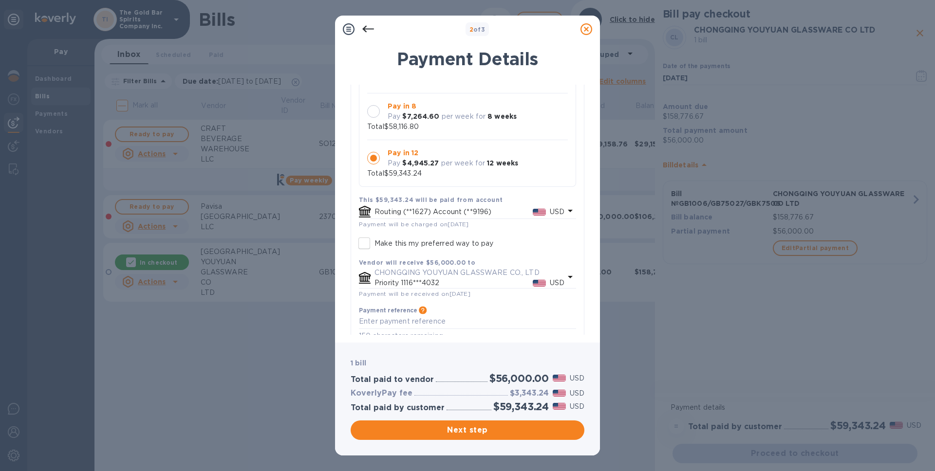
scroll to position [164, 0]
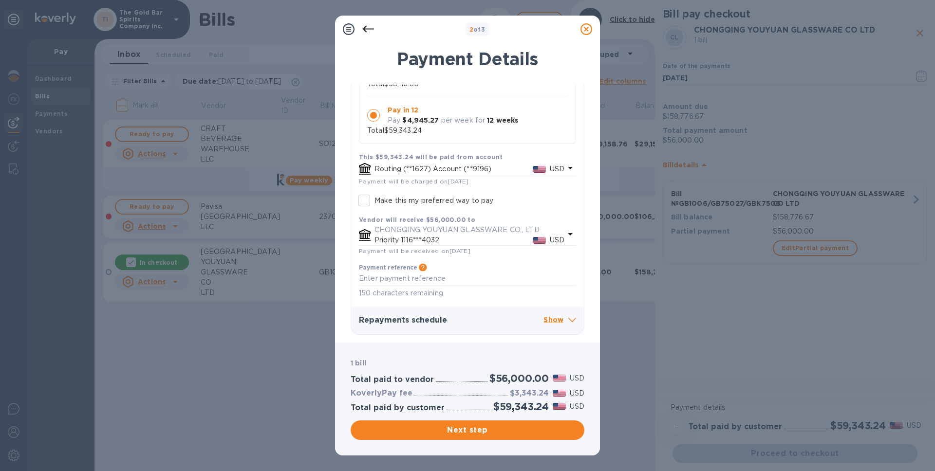
click at [552, 324] on p "Show" at bounding box center [559, 321] width 33 height 12
click at [557, 319] on p "Hide" at bounding box center [561, 321] width 29 height 12
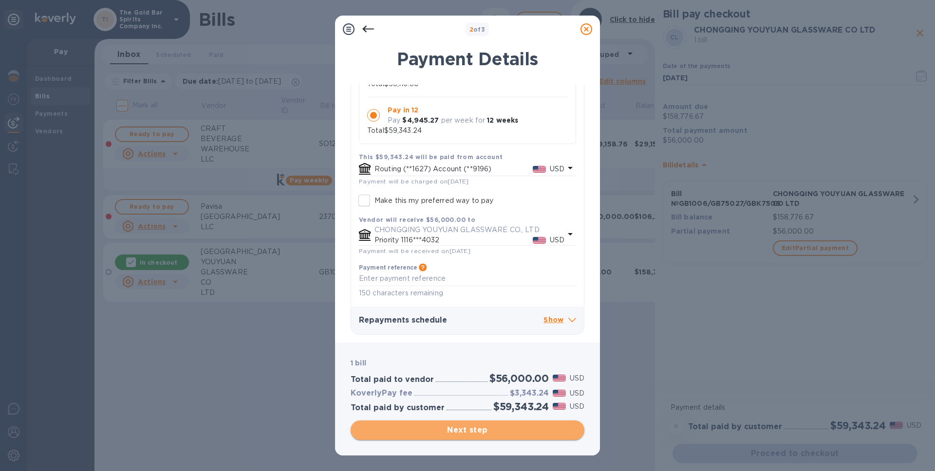
click at [461, 437] on button "Next step" at bounding box center [468, 430] width 234 height 19
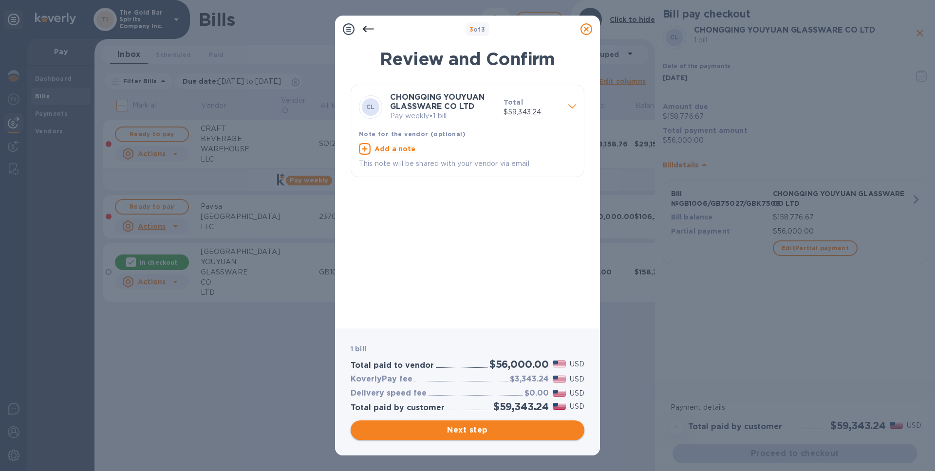
click at [470, 428] on span "Next step" at bounding box center [467, 431] width 218 height 12
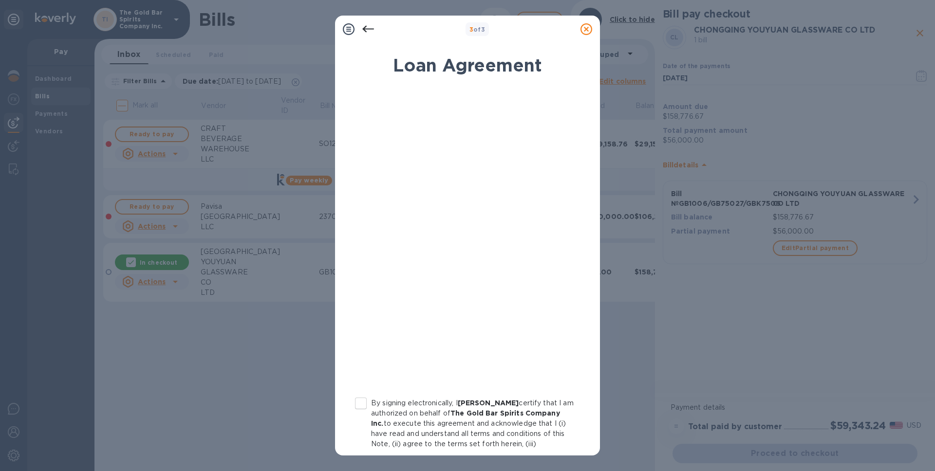
scroll to position [83, 0]
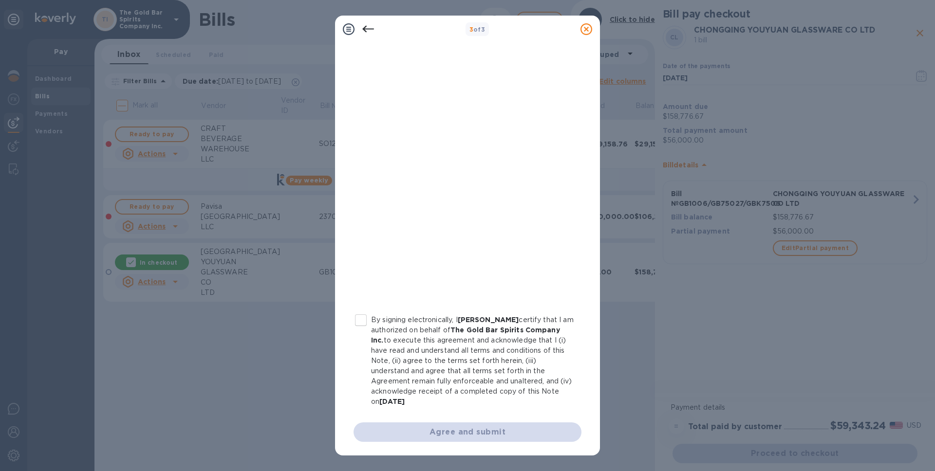
drag, startPoint x: 360, startPoint y: 321, endPoint x: 380, endPoint y: 346, distance: 32.2
click at [360, 321] on input "By signing electronically, I [PERSON_NAME] certify that I am authorized on beha…" at bounding box center [361, 320] width 20 height 20
checkbox input "true"
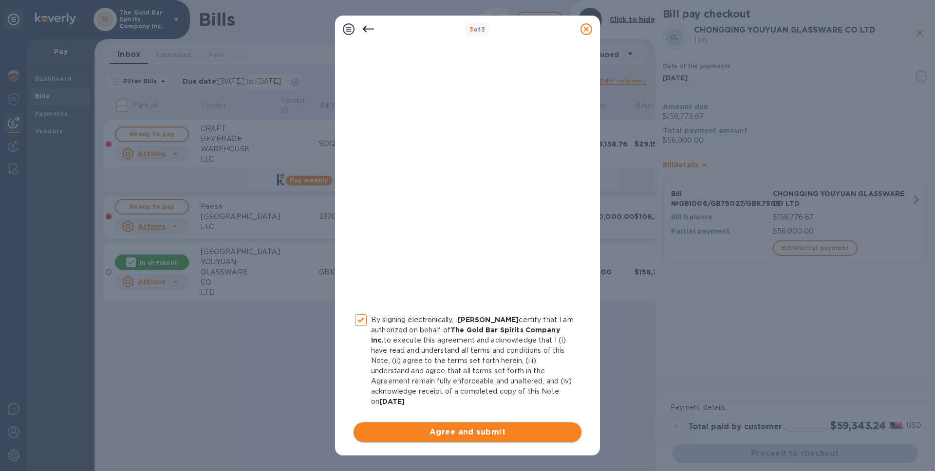
click at [451, 435] on span "Agree and submit" at bounding box center [467, 432] width 212 height 12
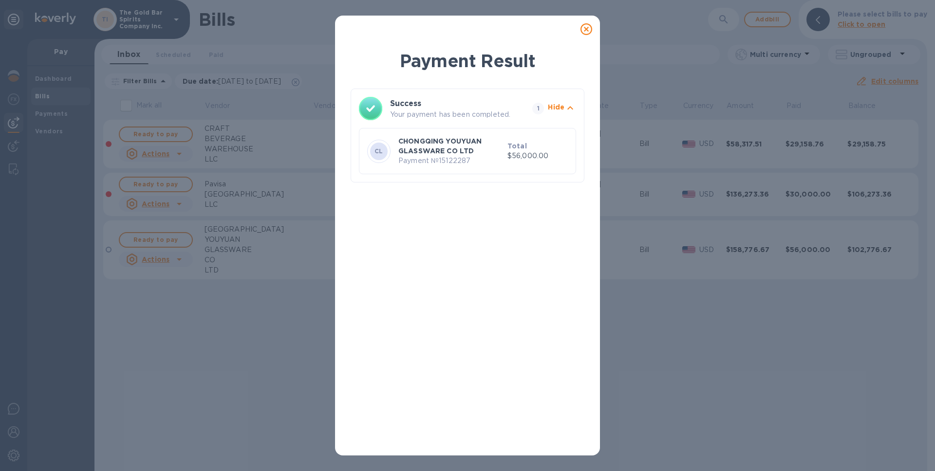
click at [591, 30] on icon at bounding box center [586, 29] width 12 height 12
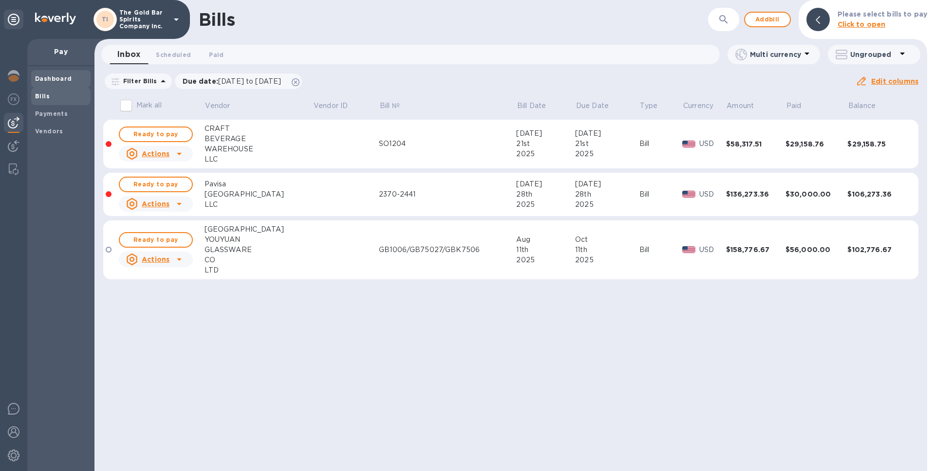
click at [66, 79] on b "Dashboard" at bounding box center [53, 78] width 37 height 7
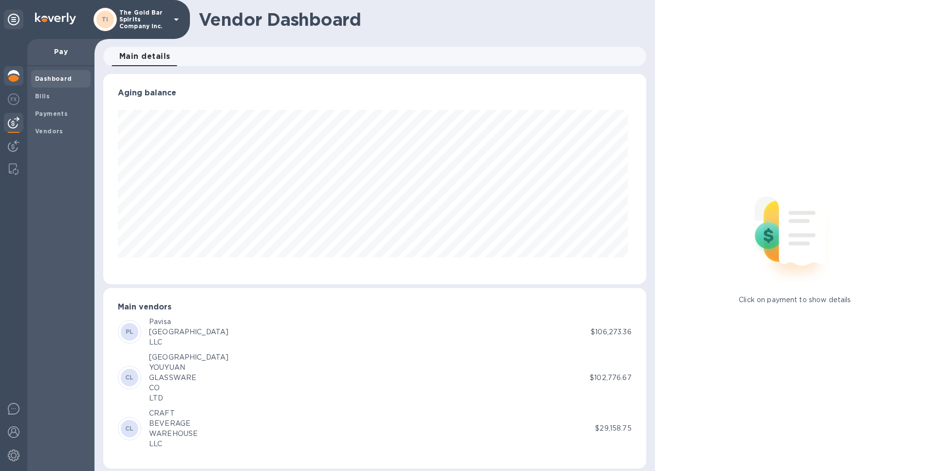
scroll to position [210, 538]
click at [17, 77] on img at bounding box center [14, 76] width 12 height 12
